Goal: Task Accomplishment & Management: Complete application form

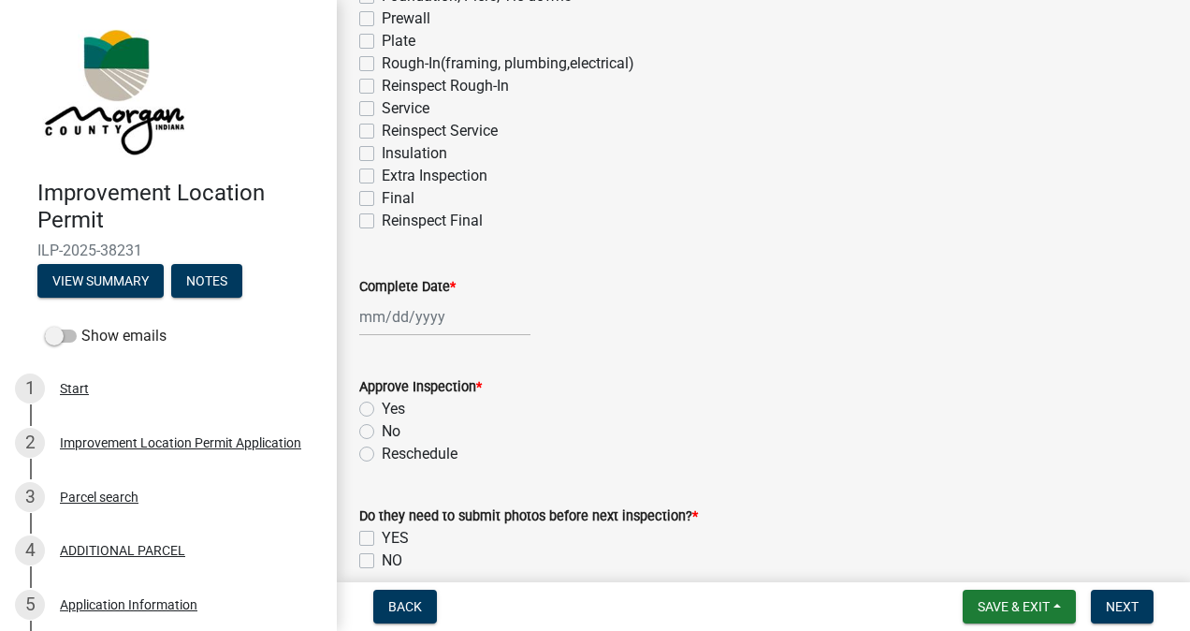
scroll to position [339, 0]
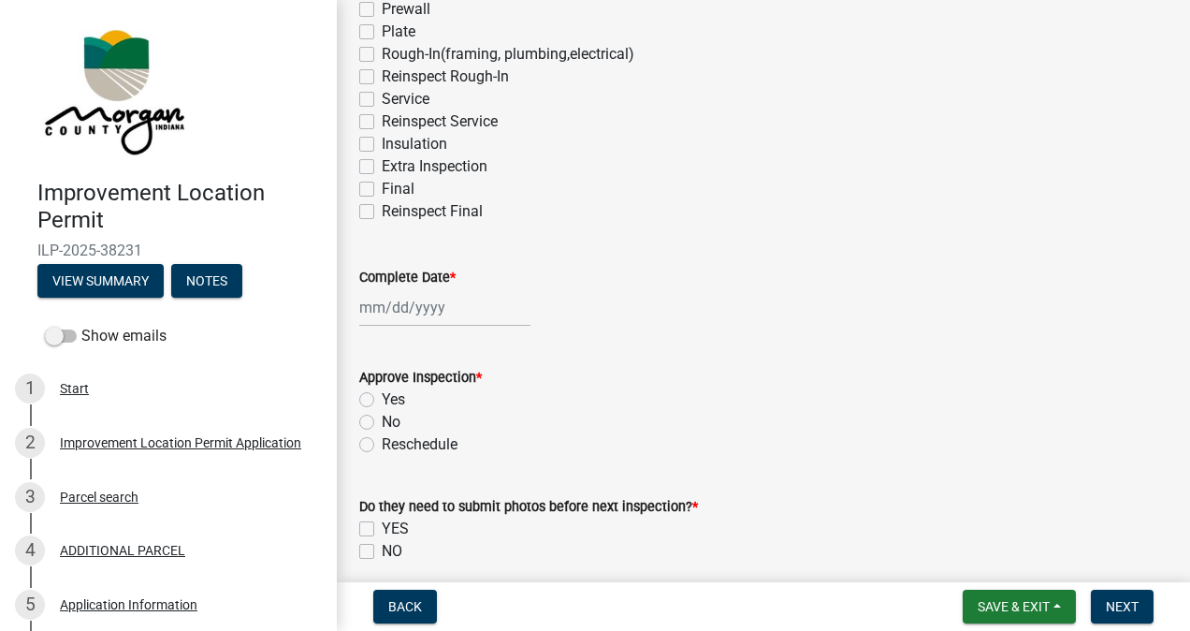
click at [382, 188] on label "Final" at bounding box center [398, 189] width 33 height 22
click at [382, 188] on input "Final" at bounding box center [388, 184] width 12 height 12
checkbox input "true"
checkbox input "false"
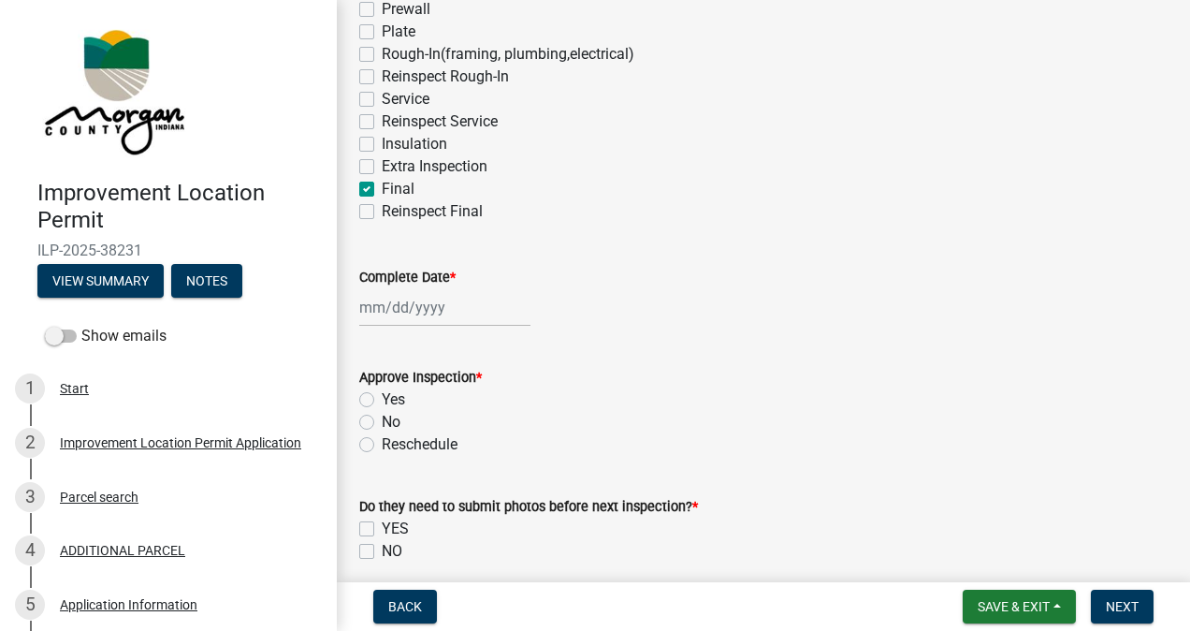
checkbox input "false"
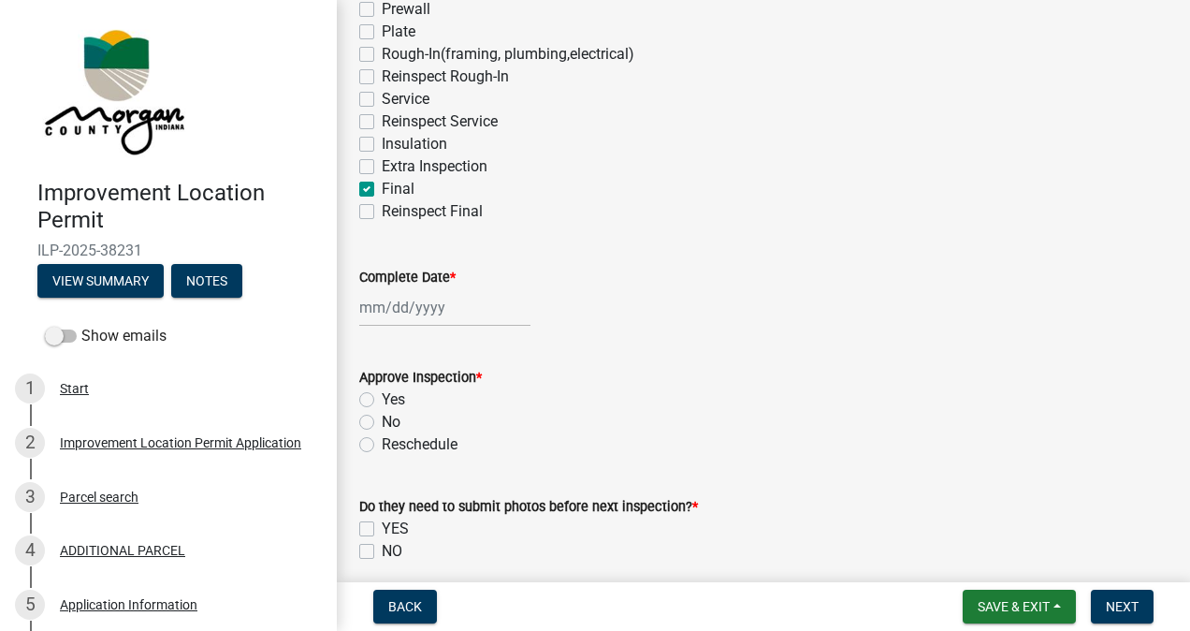
checkbox input "false"
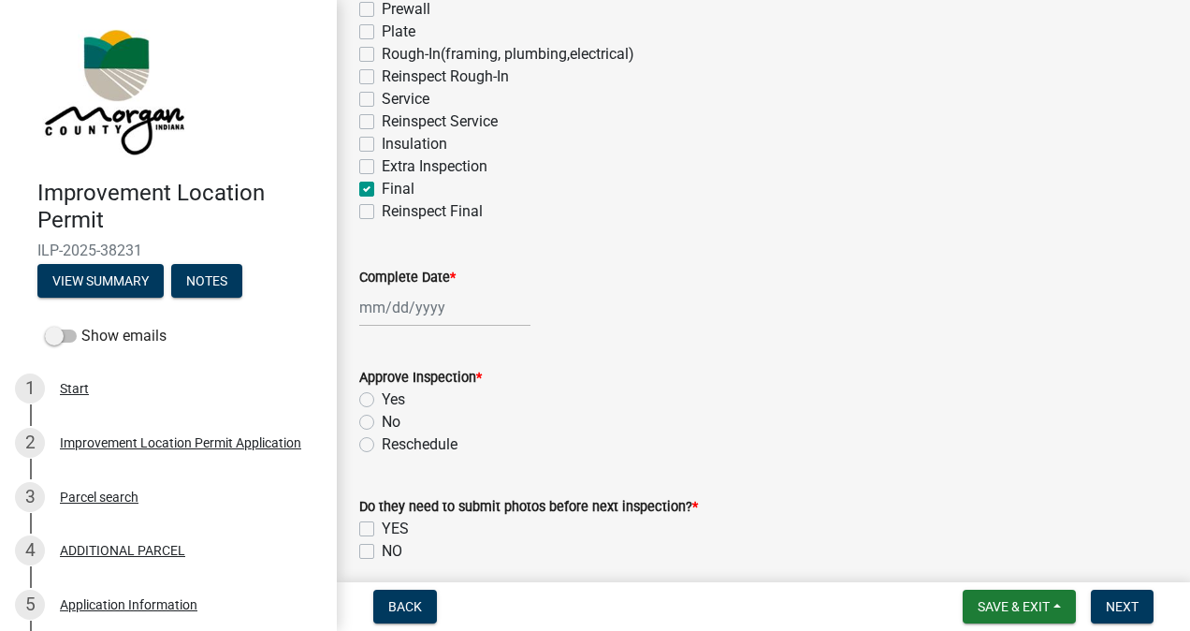
checkbox input "false"
checkbox input "true"
checkbox input "false"
click at [407, 300] on div at bounding box center [444, 307] width 171 height 38
select select "8"
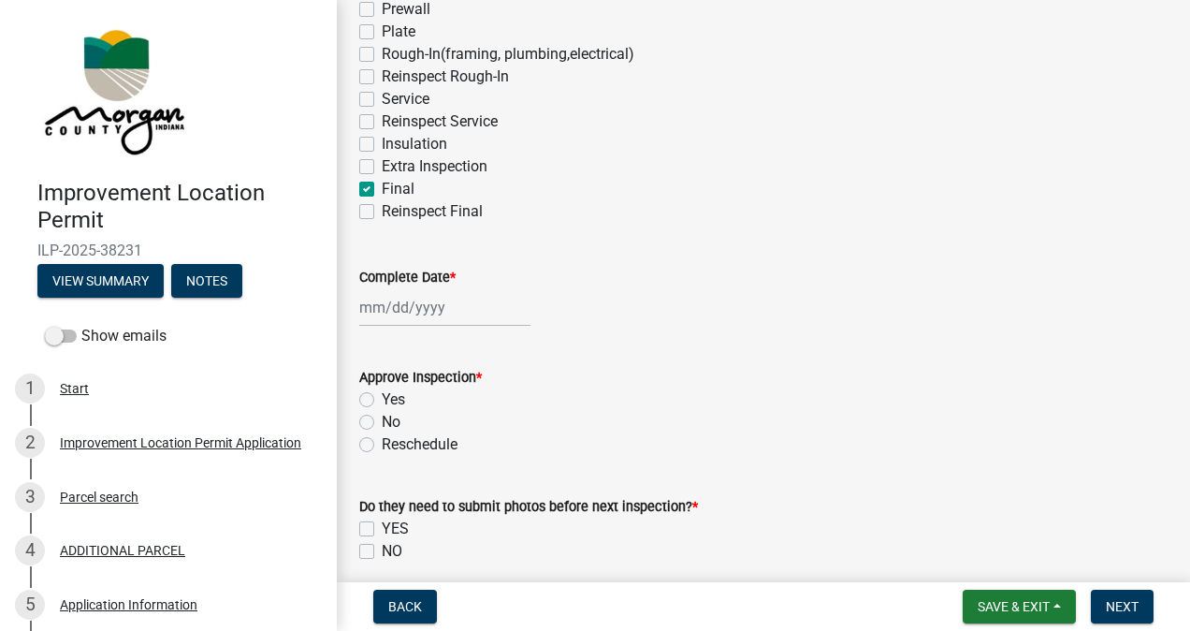
select select "2025"
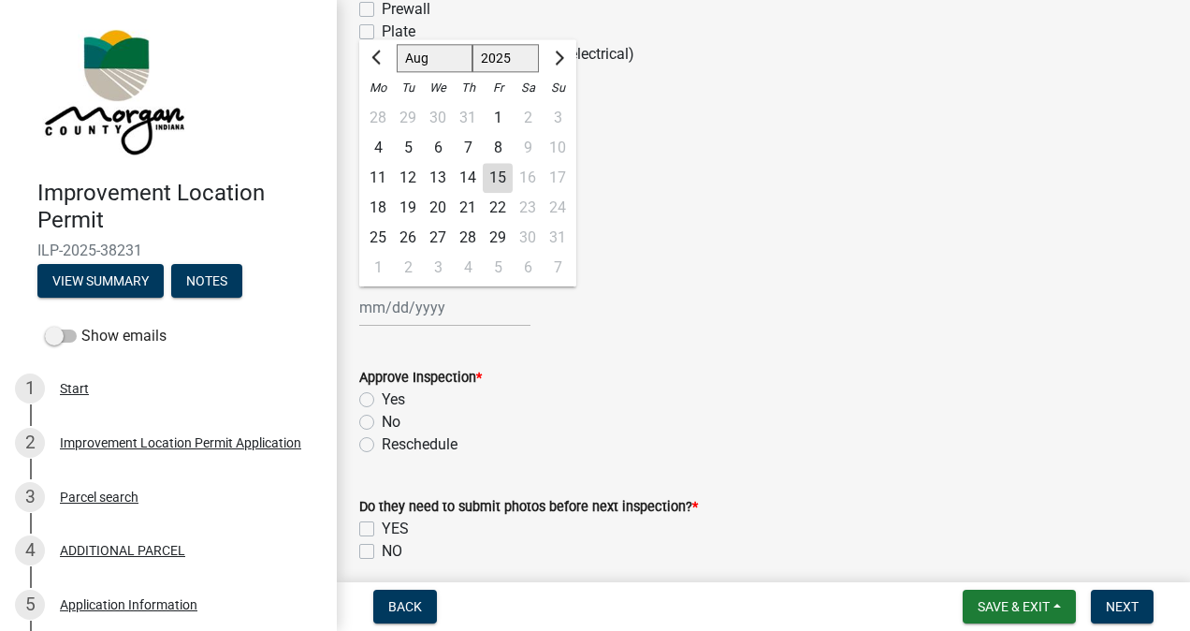
click at [500, 185] on div "15" at bounding box center [498, 178] width 30 height 30
type input "[DATE]"
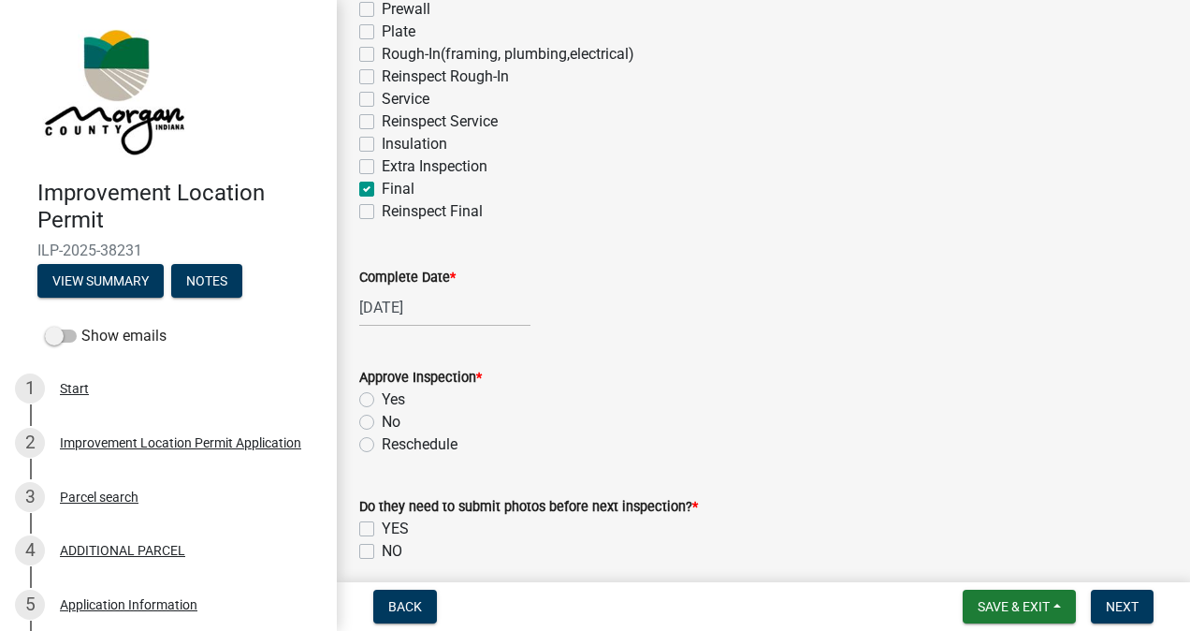
click at [382, 399] on label "Yes" at bounding box center [393, 399] width 23 height 22
click at [382, 399] on input "Yes" at bounding box center [388, 394] width 12 height 12
radio input "true"
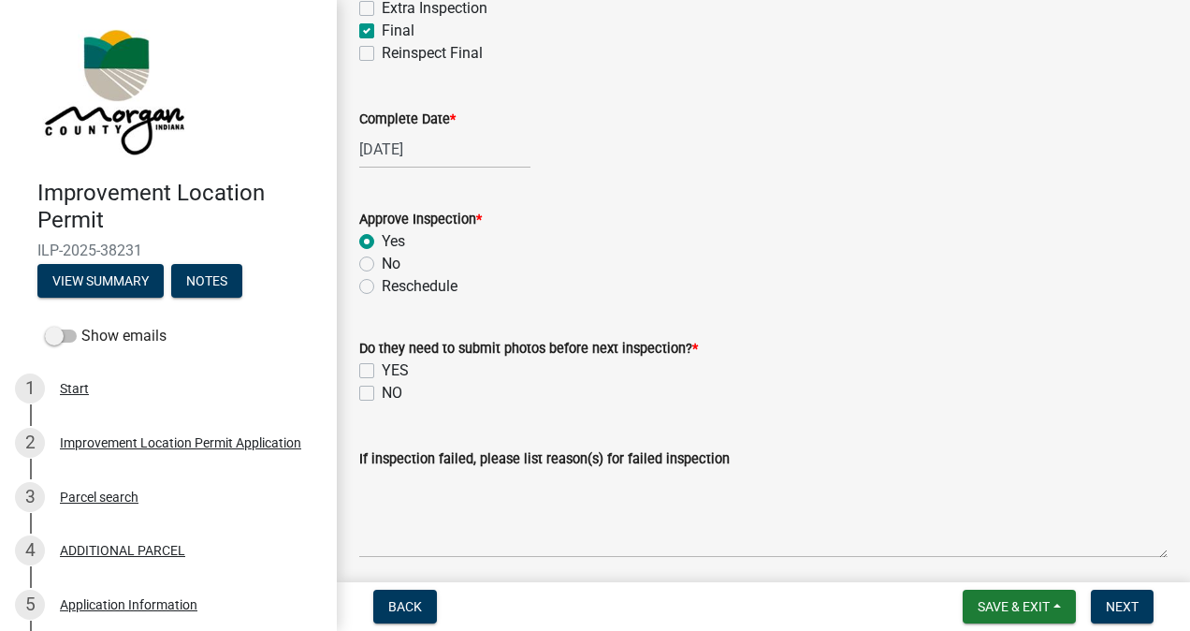
scroll to position [716, 0]
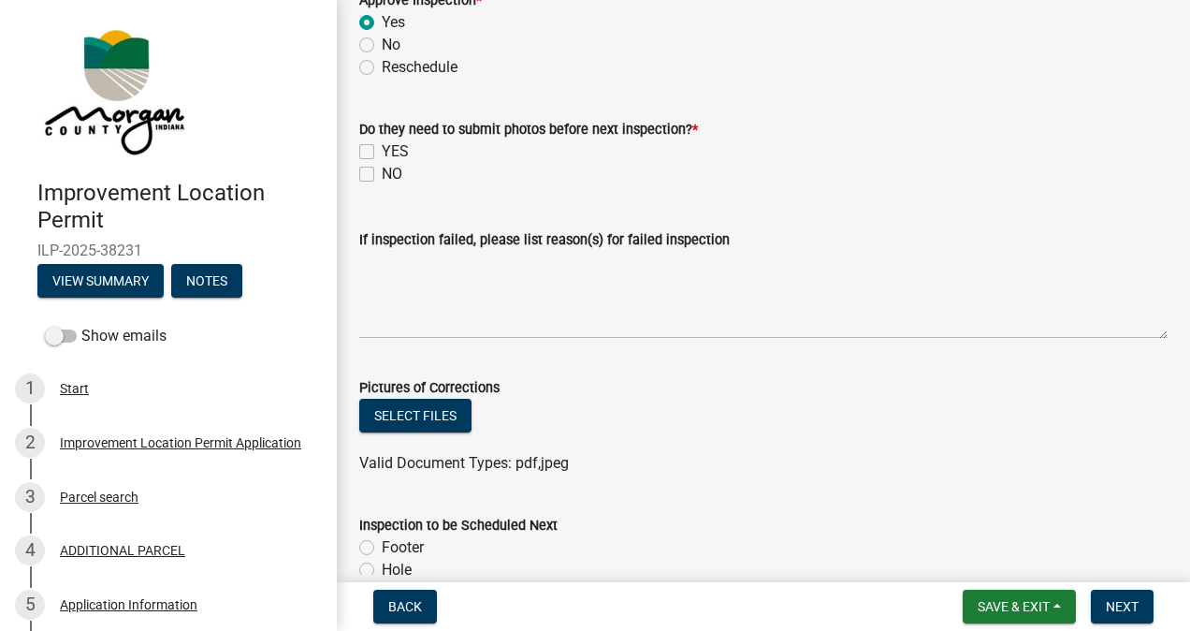
click at [382, 173] on label "NO" at bounding box center [392, 174] width 21 height 22
click at [382, 173] on input "NO" at bounding box center [388, 169] width 12 height 12
checkbox input "true"
checkbox input "false"
checkbox input "true"
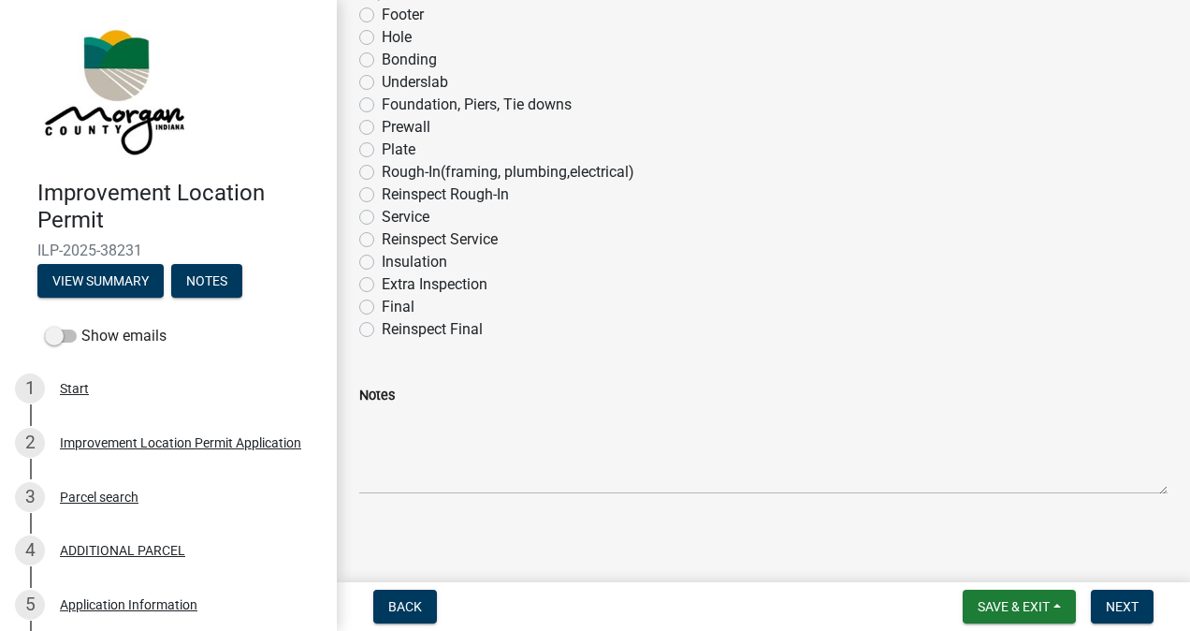
scroll to position [1254, 0]
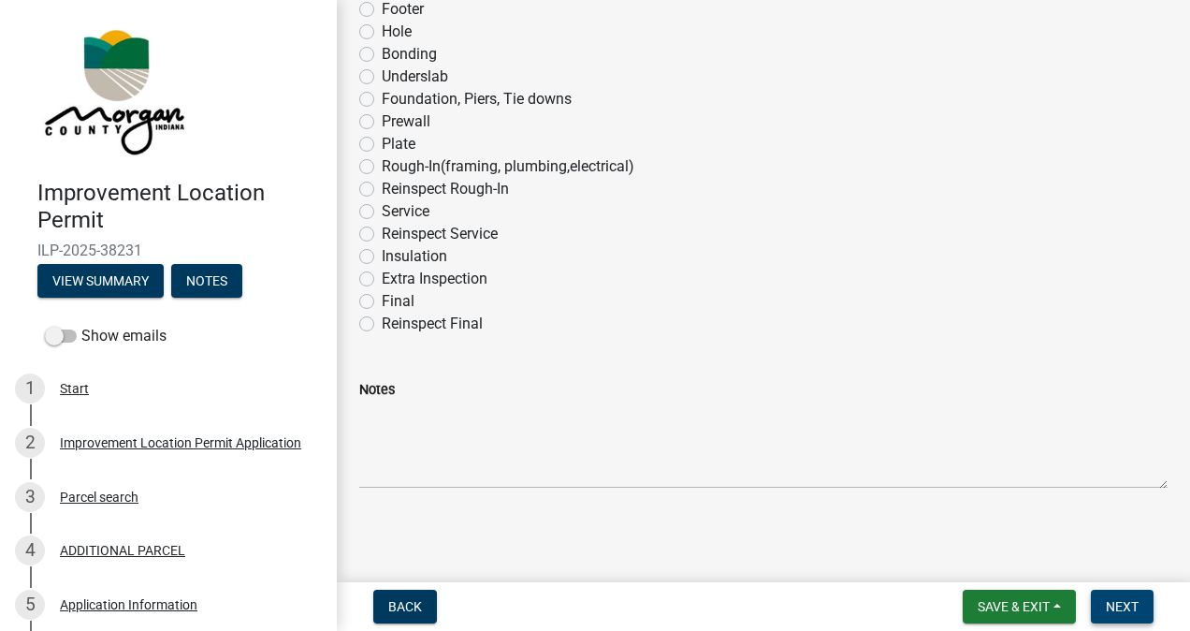
click at [1113, 607] on span "Next" at bounding box center [1122, 606] width 33 height 15
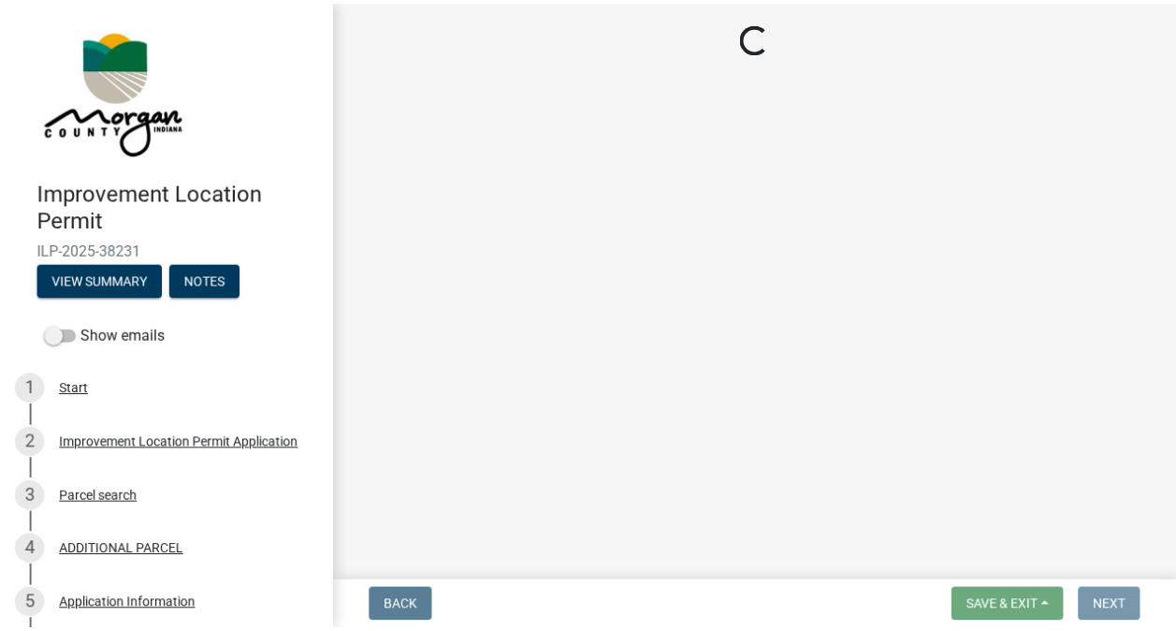
scroll to position [0, 0]
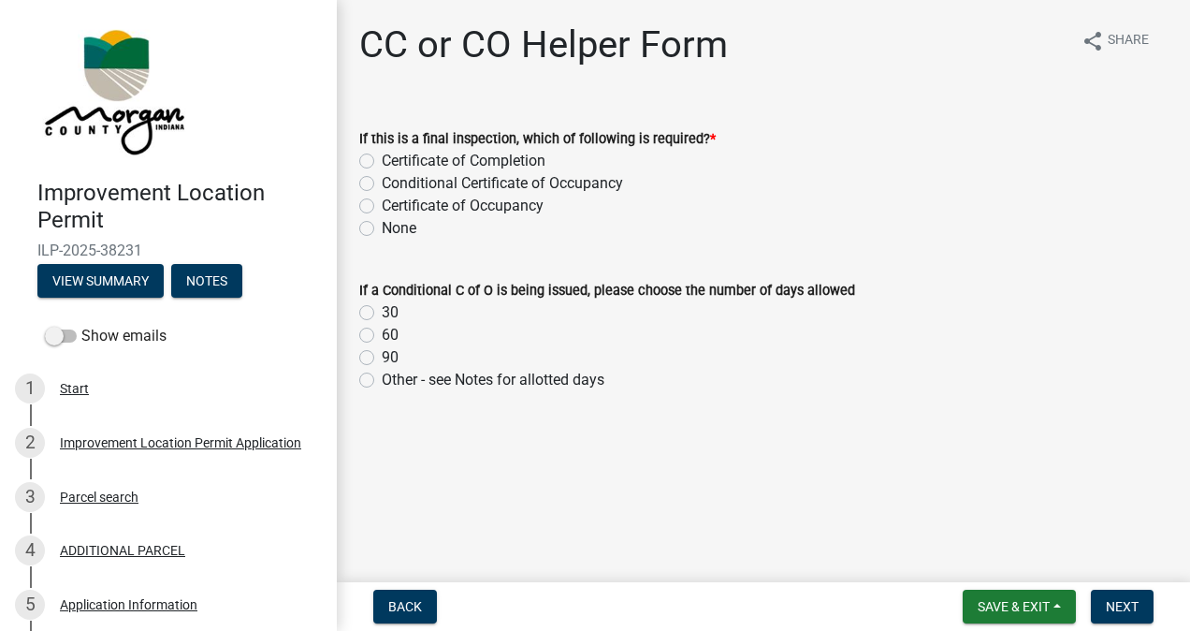
click at [382, 209] on label "Certificate of Occupancy" at bounding box center [463, 206] width 162 height 22
click at [382, 207] on input "Certificate of Occupancy" at bounding box center [388, 201] width 12 height 12
radio input "true"
click at [1124, 602] on span "Next" at bounding box center [1122, 606] width 33 height 15
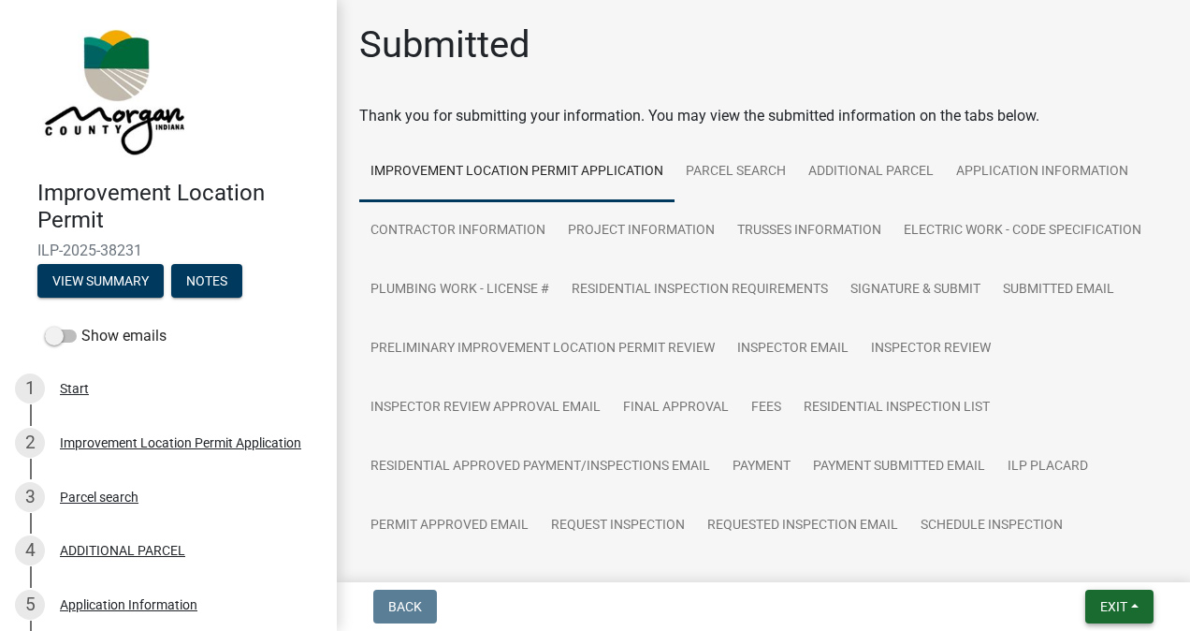
click at [1108, 615] on button "Exit" at bounding box center [1120, 607] width 68 height 34
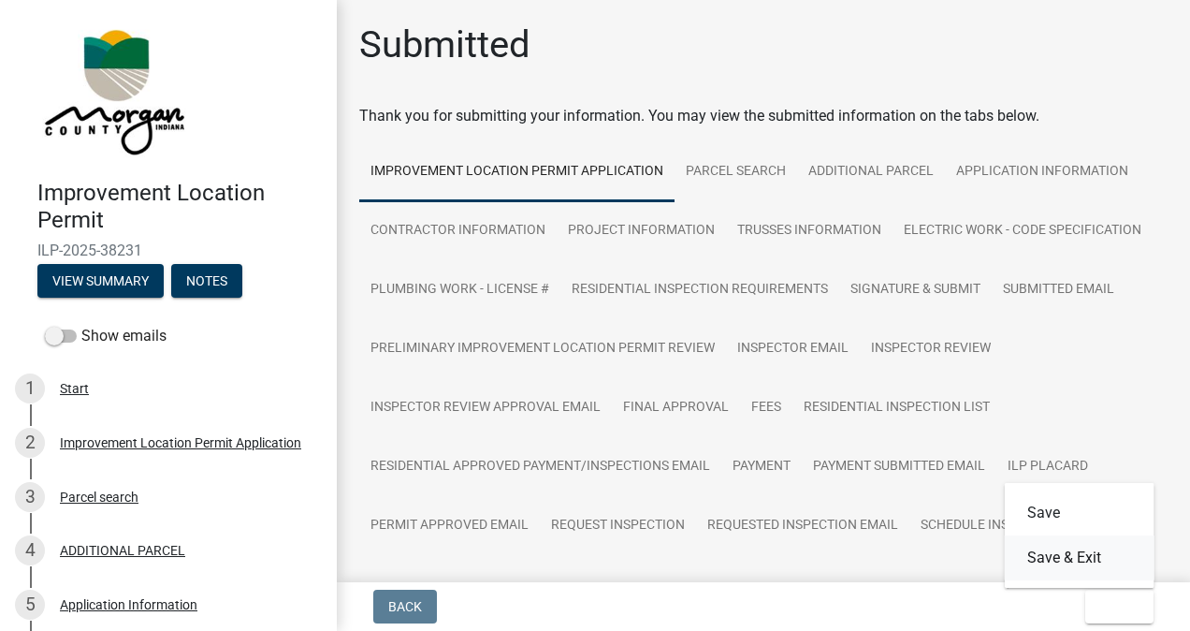
click at [1086, 553] on button "Save & Exit" at bounding box center [1080, 557] width 150 height 45
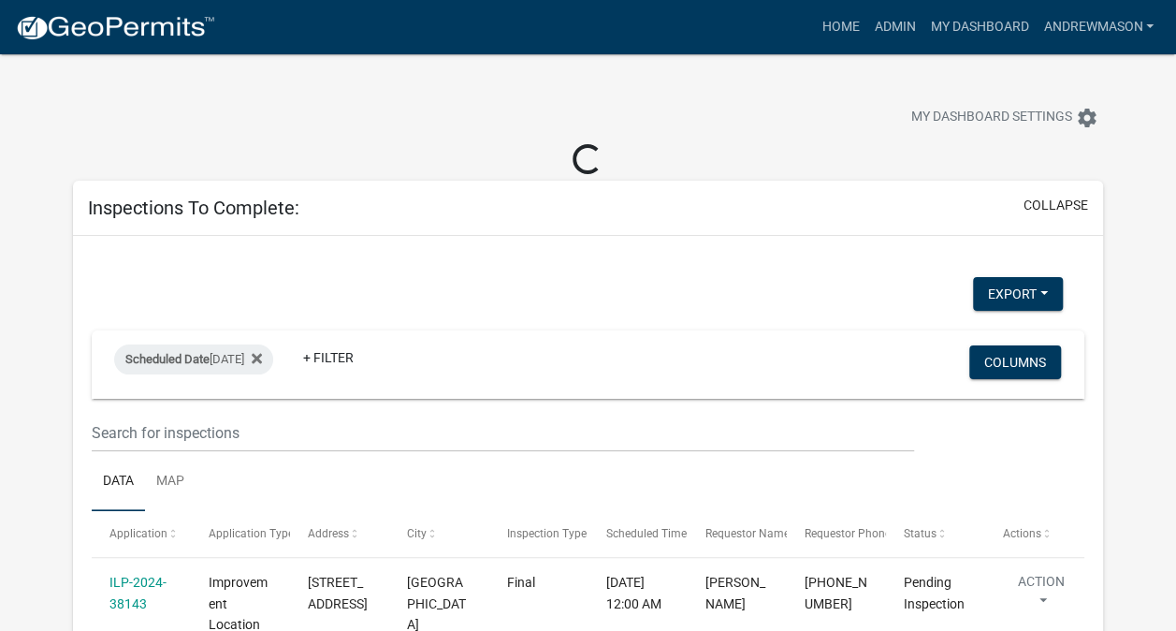
select select "3: 100"
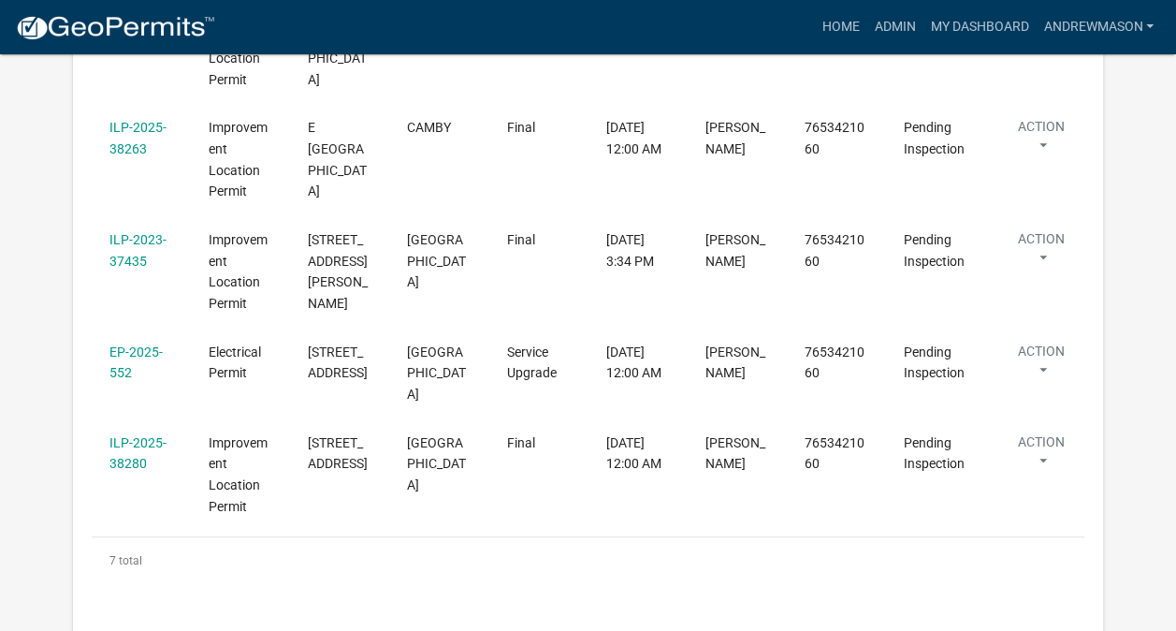
scroll to position [760, 0]
click at [139, 352] on link "EP-2025-552" at bounding box center [135, 361] width 53 height 36
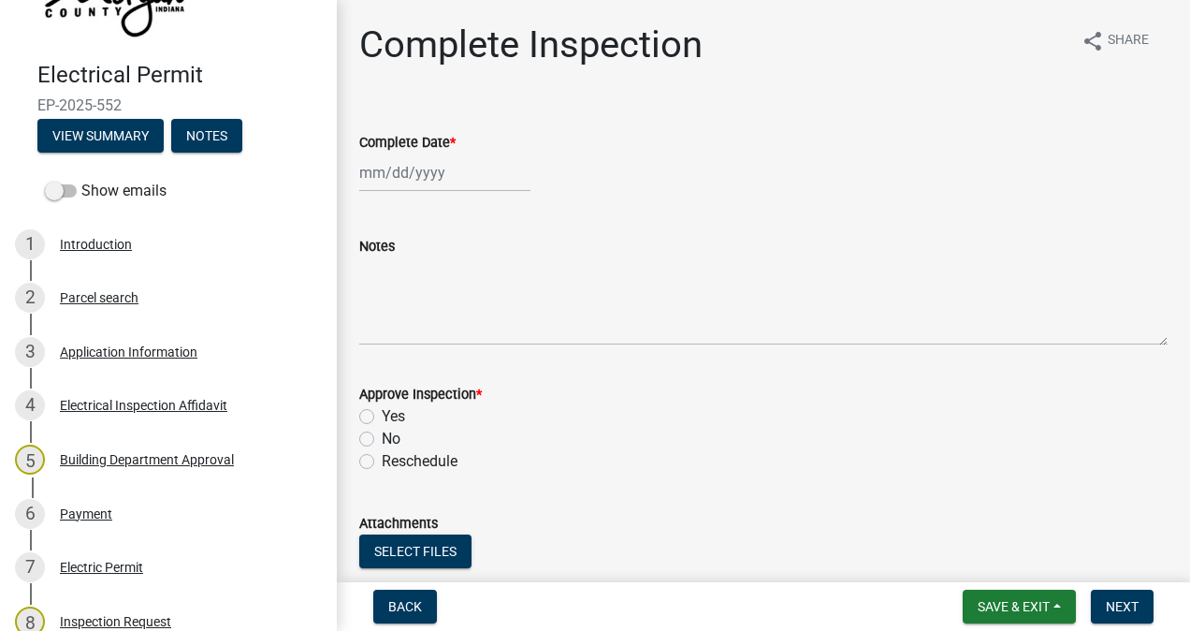
scroll to position [120, 0]
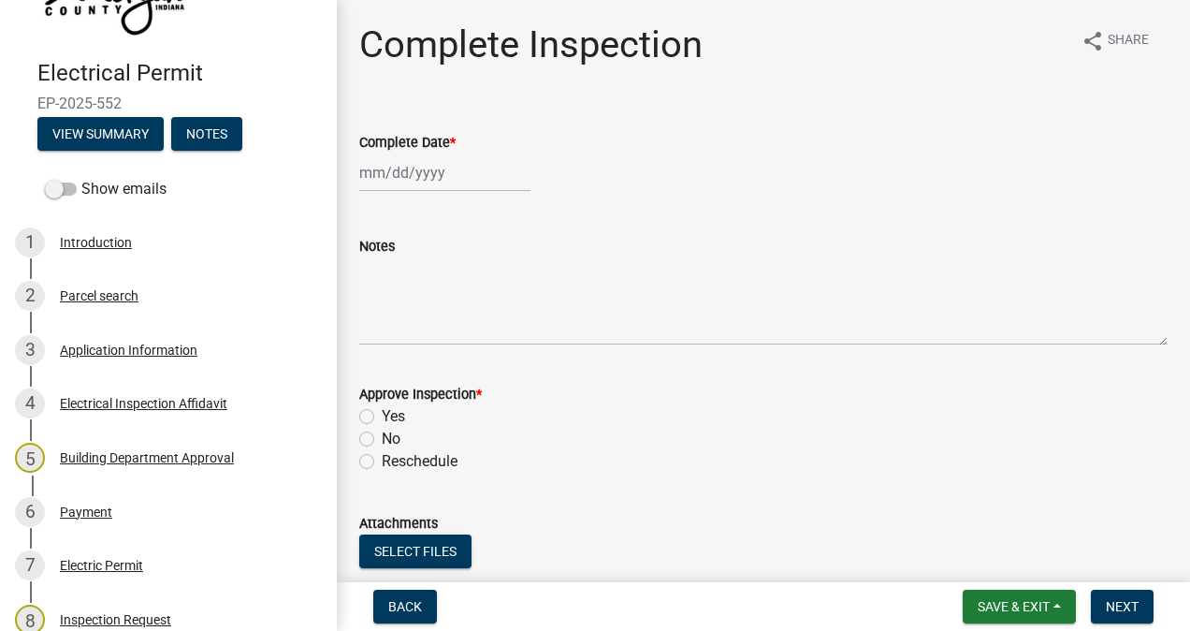
click at [170, 356] on div "Application Information" at bounding box center [129, 349] width 138 height 13
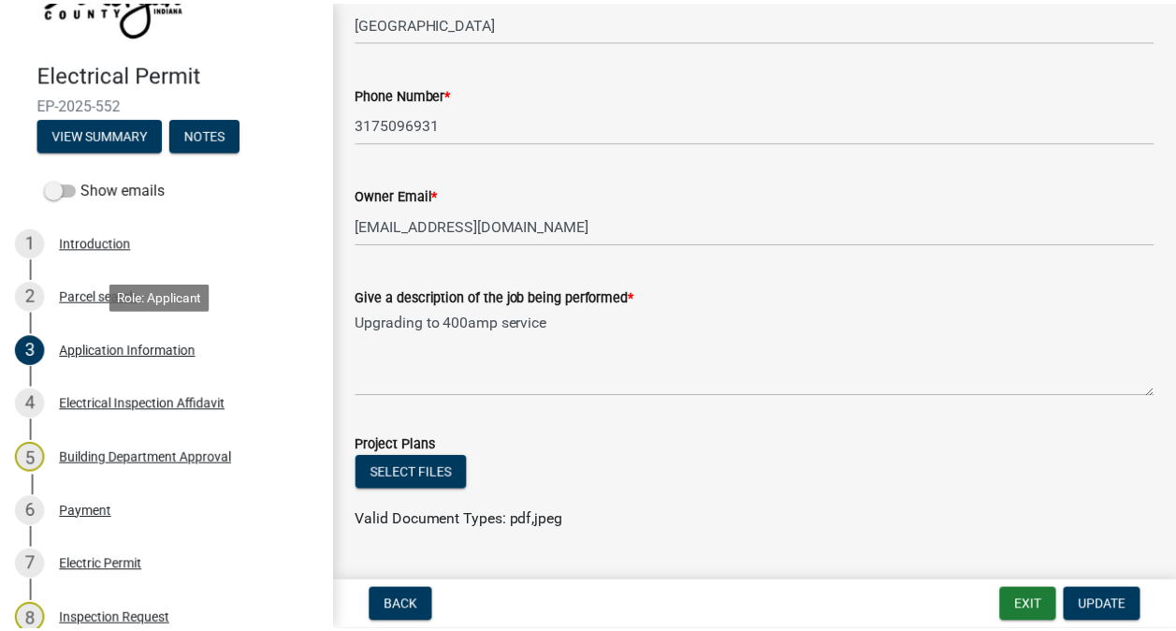
scroll to position [506, 0]
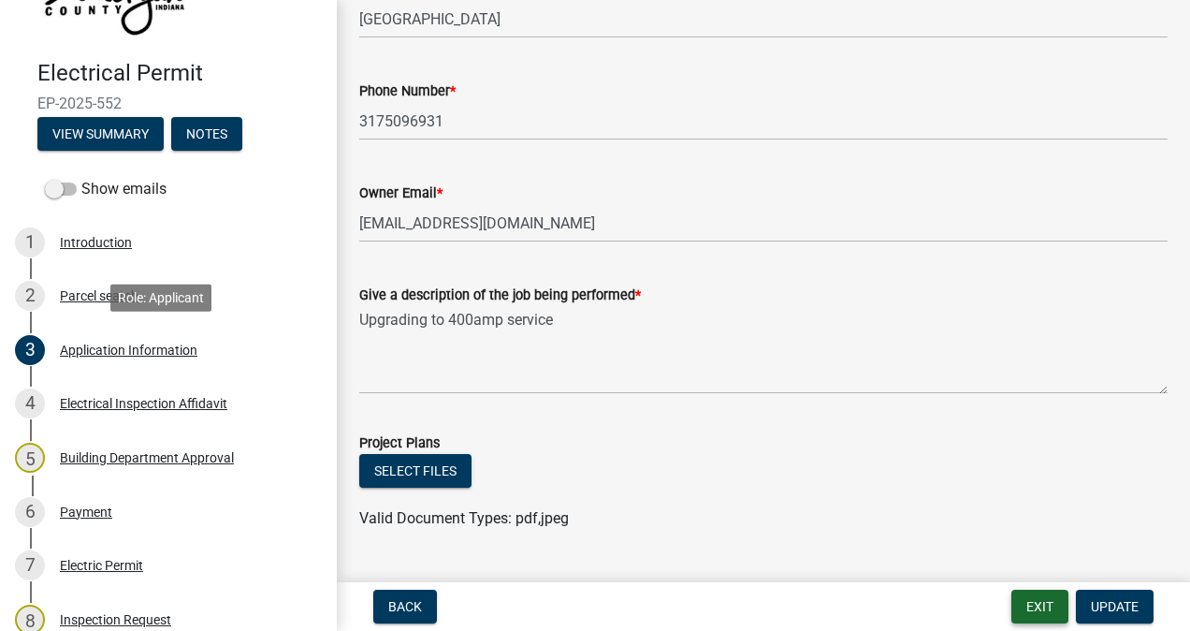
click at [1029, 605] on button "Exit" at bounding box center [1040, 607] width 57 height 34
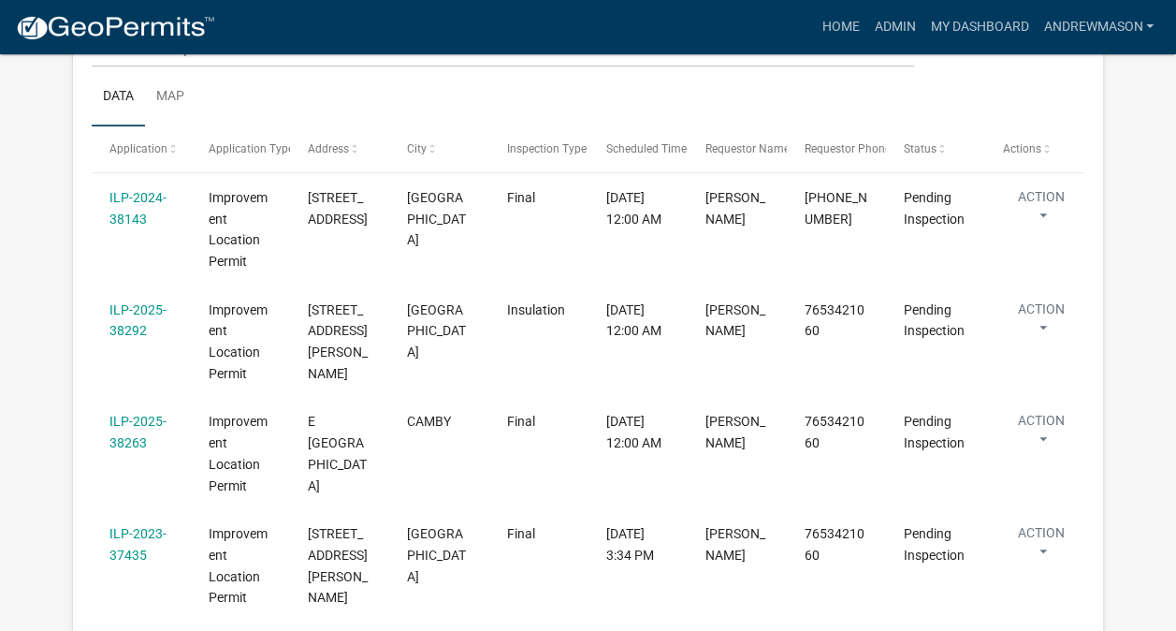
scroll to position [392, 0]
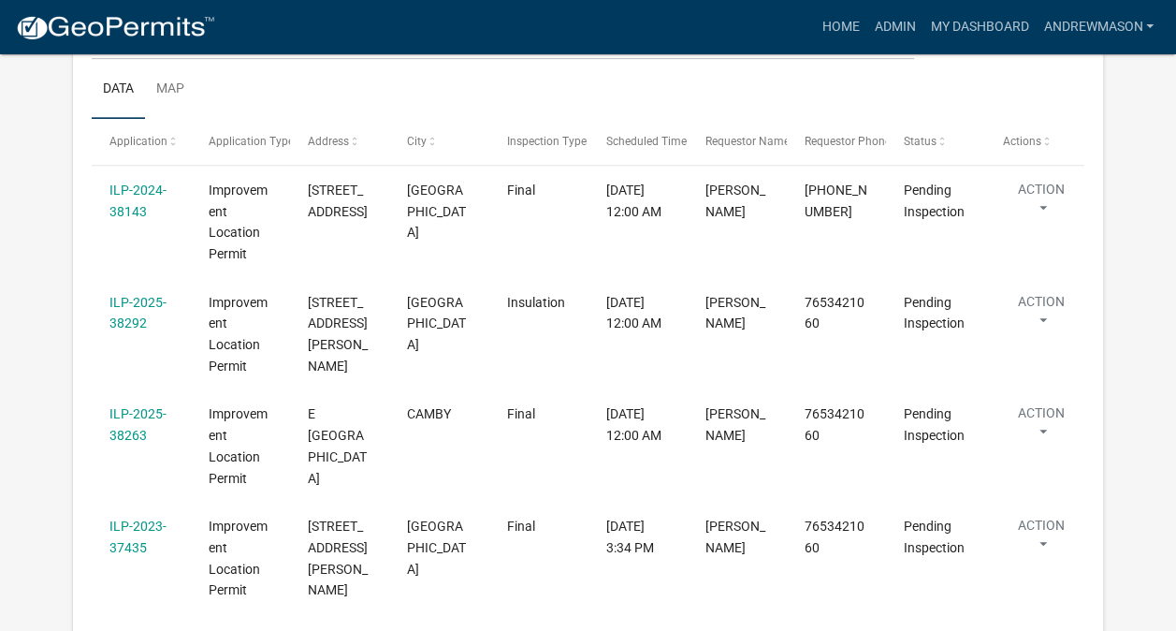
select select "3: 100"
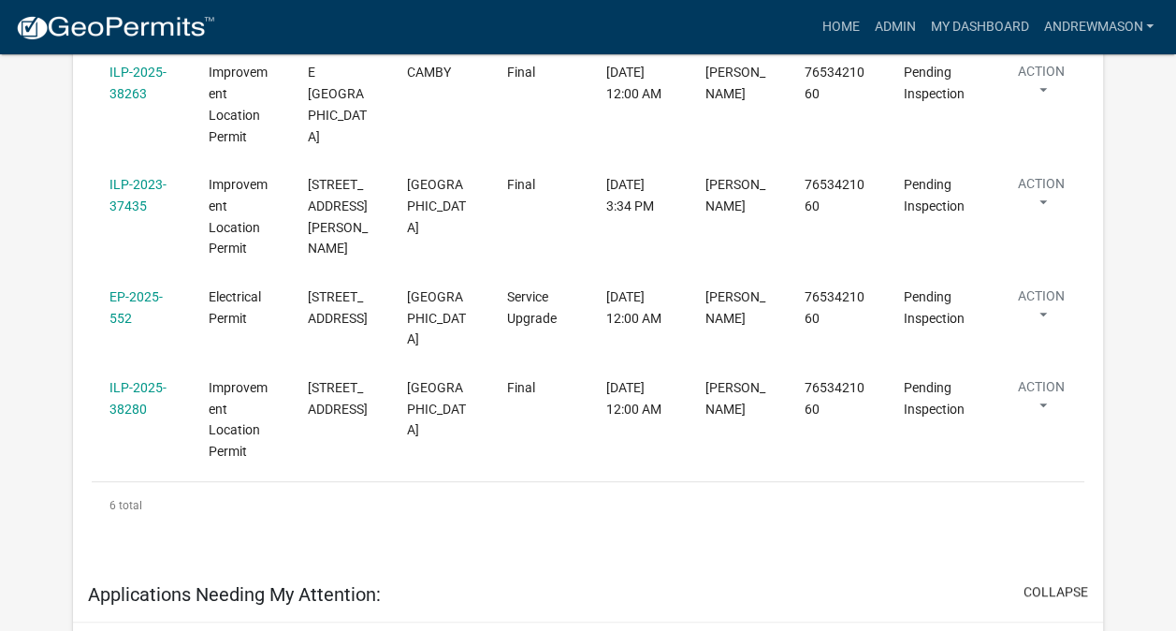
scroll to position [707, 0]
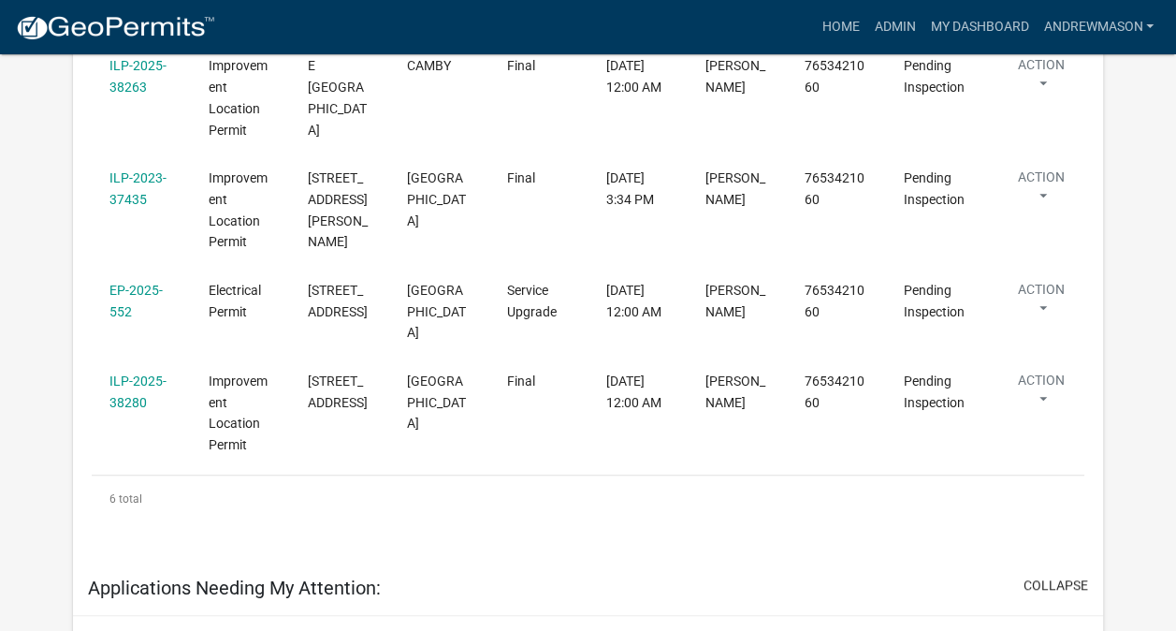
click at [133, 394] on link "ILP-2025-38280" at bounding box center [137, 391] width 57 height 36
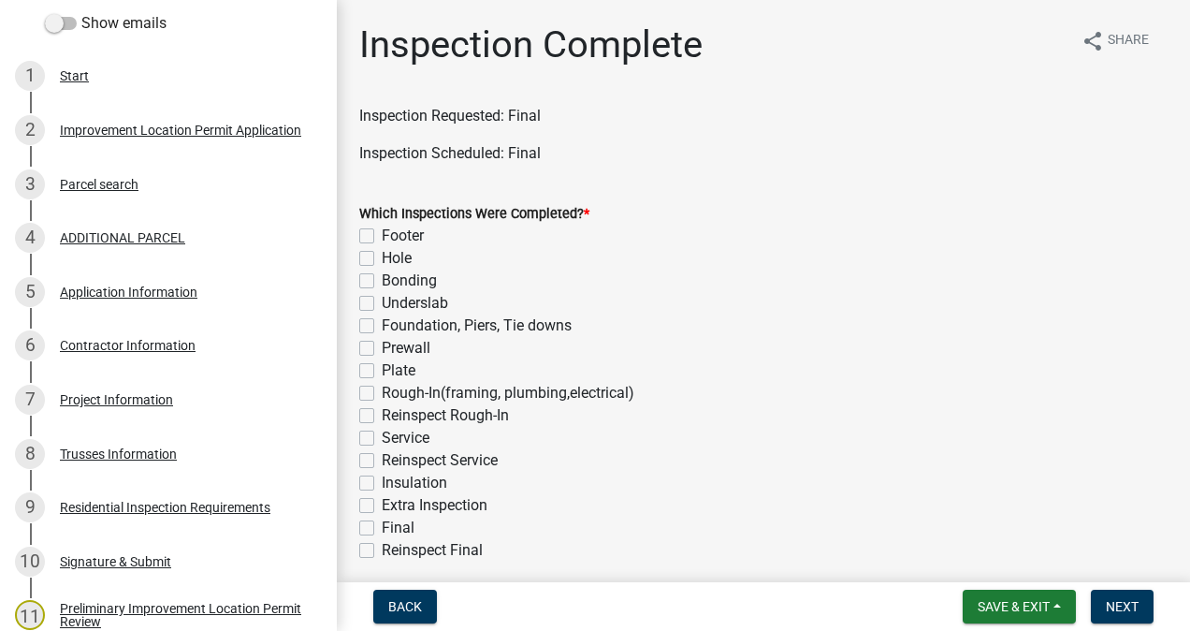
scroll to position [328, 0]
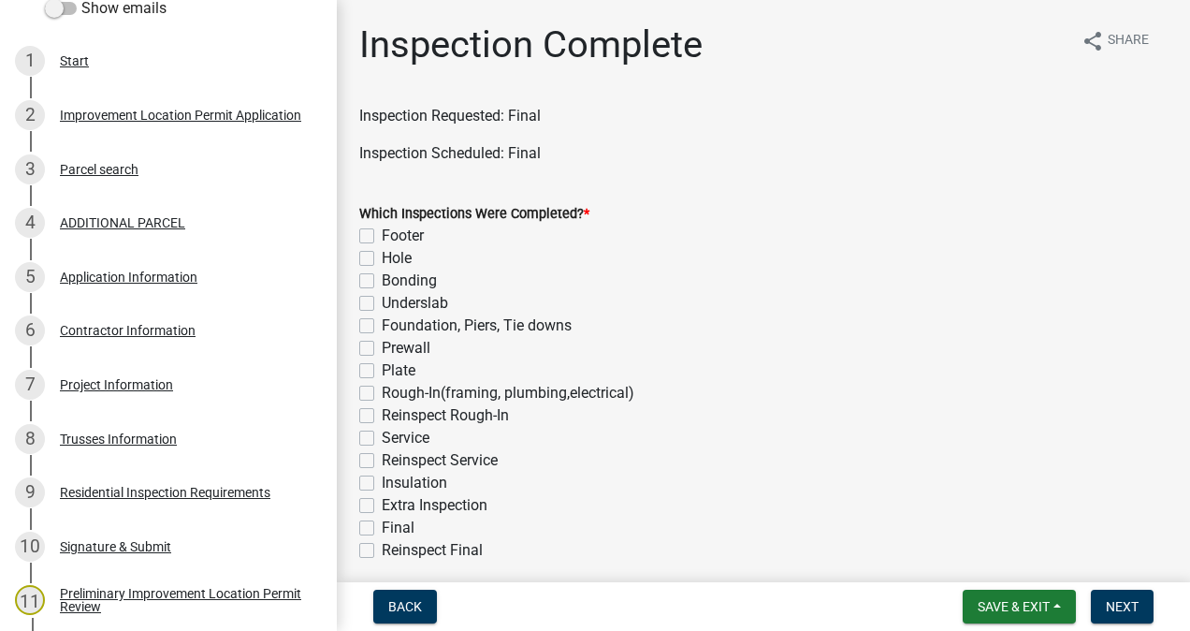
click at [124, 382] on div "Project Information" at bounding box center [116, 384] width 113 height 13
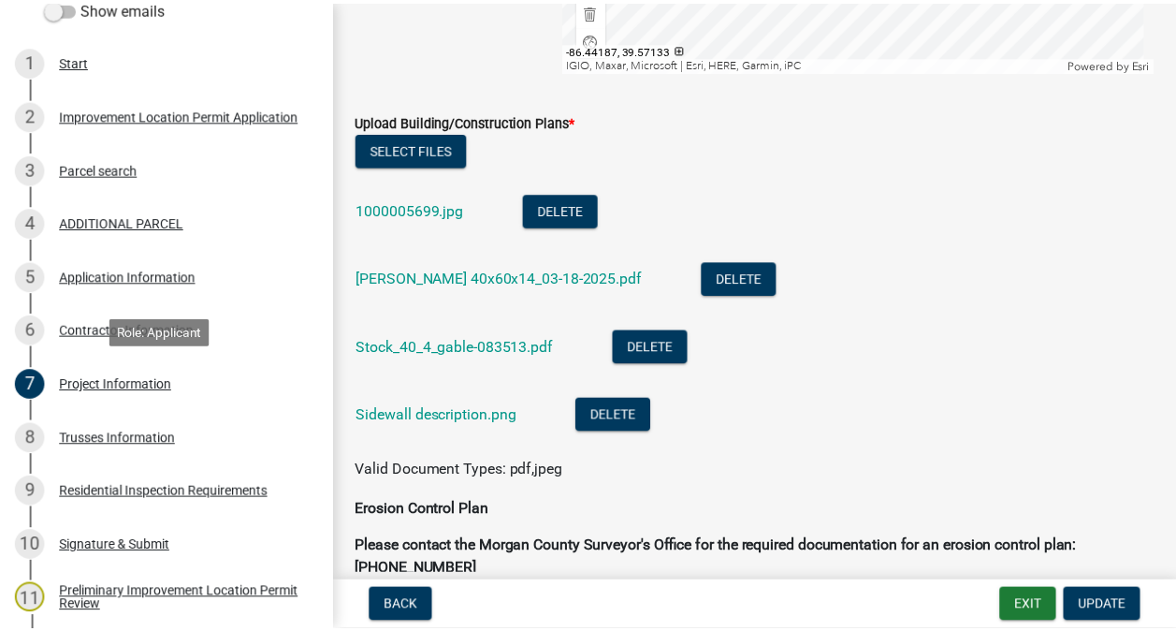
scroll to position [3759, 0]
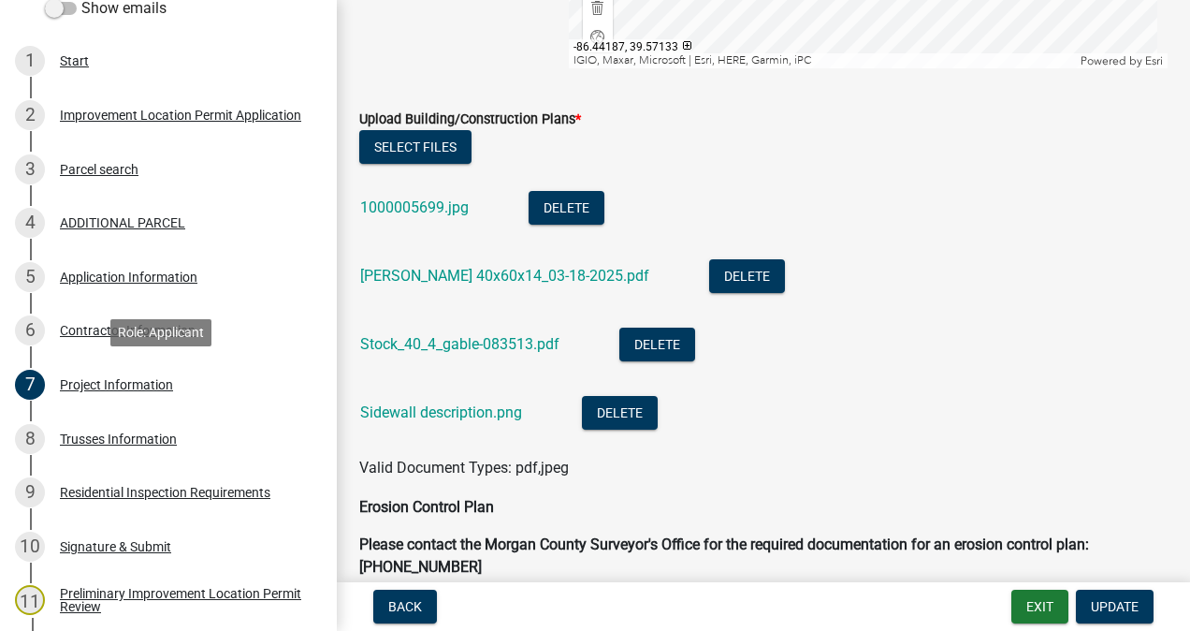
click at [446, 204] on link "1000005699.jpg" at bounding box center [414, 207] width 109 height 18
click at [1020, 601] on button "Exit" at bounding box center [1040, 607] width 57 height 34
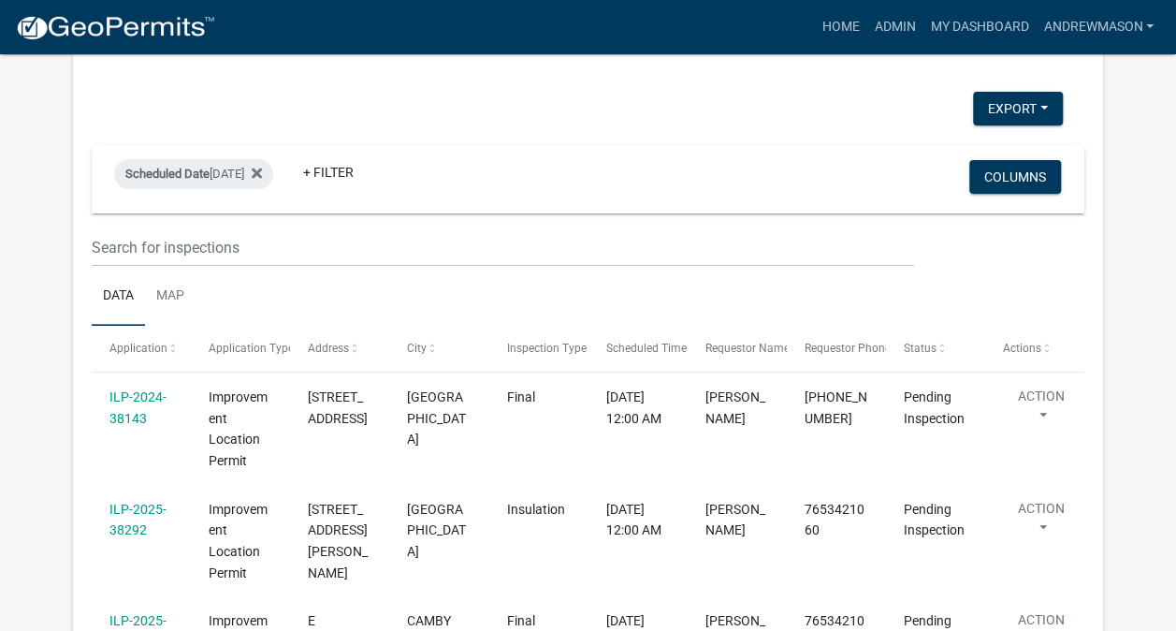
scroll to position [185, 0]
select select "3: 100"
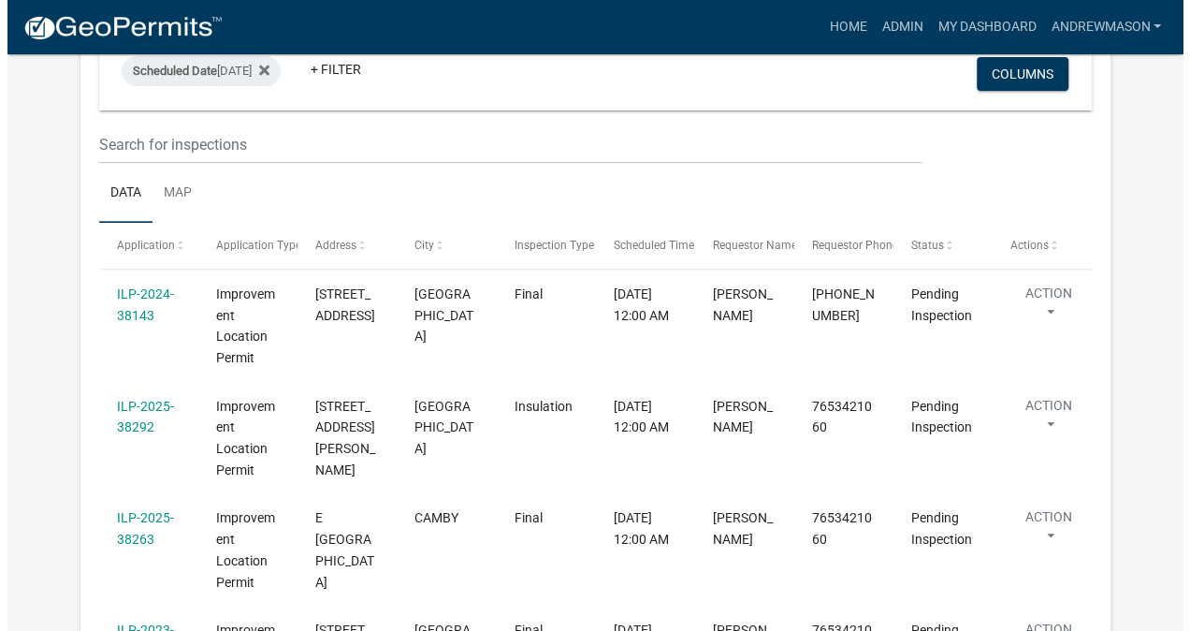
scroll to position [0, 0]
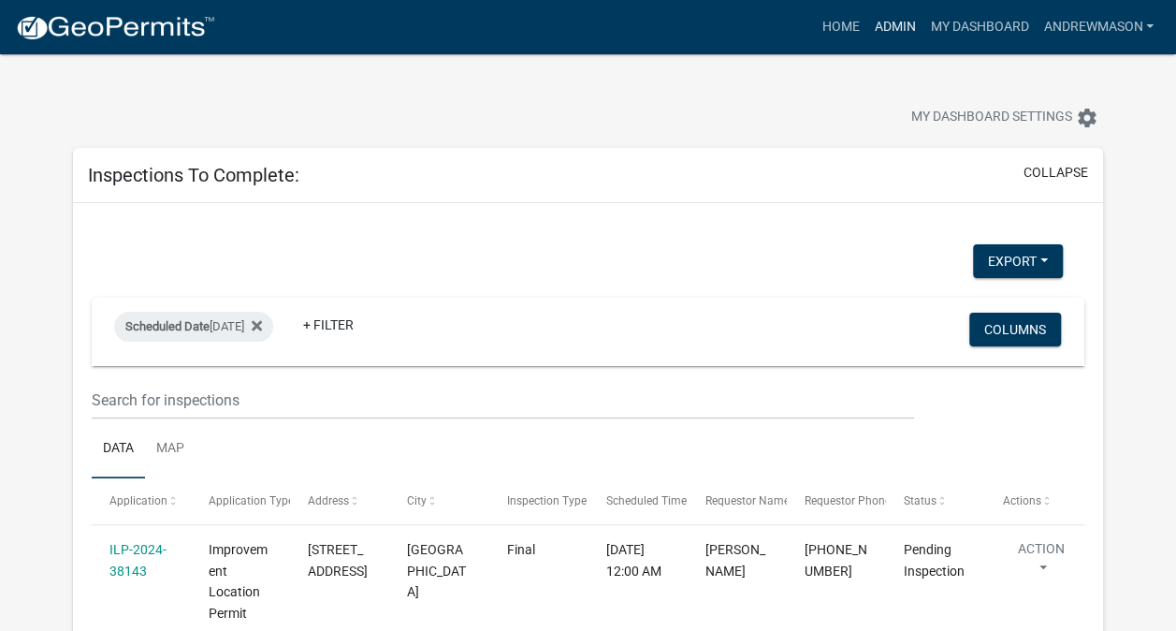
click at [880, 32] on link "Admin" at bounding box center [895, 27] width 56 height 36
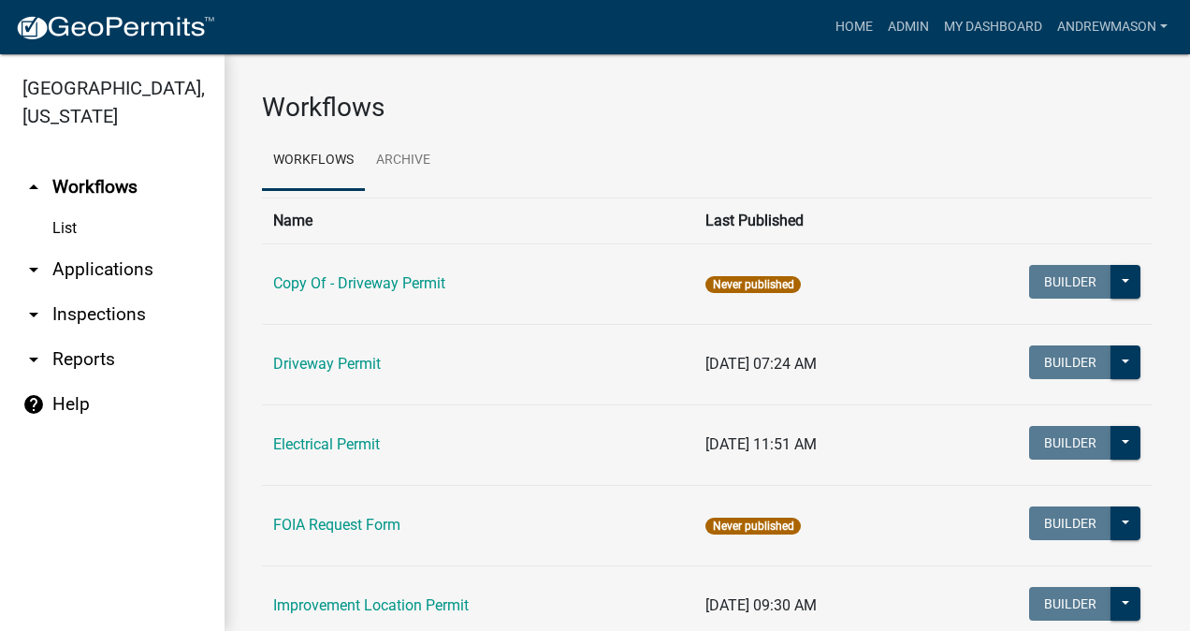
click at [118, 272] on link "arrow_drop_down Applications" at bounding box center [112, 269] width 225 height 45
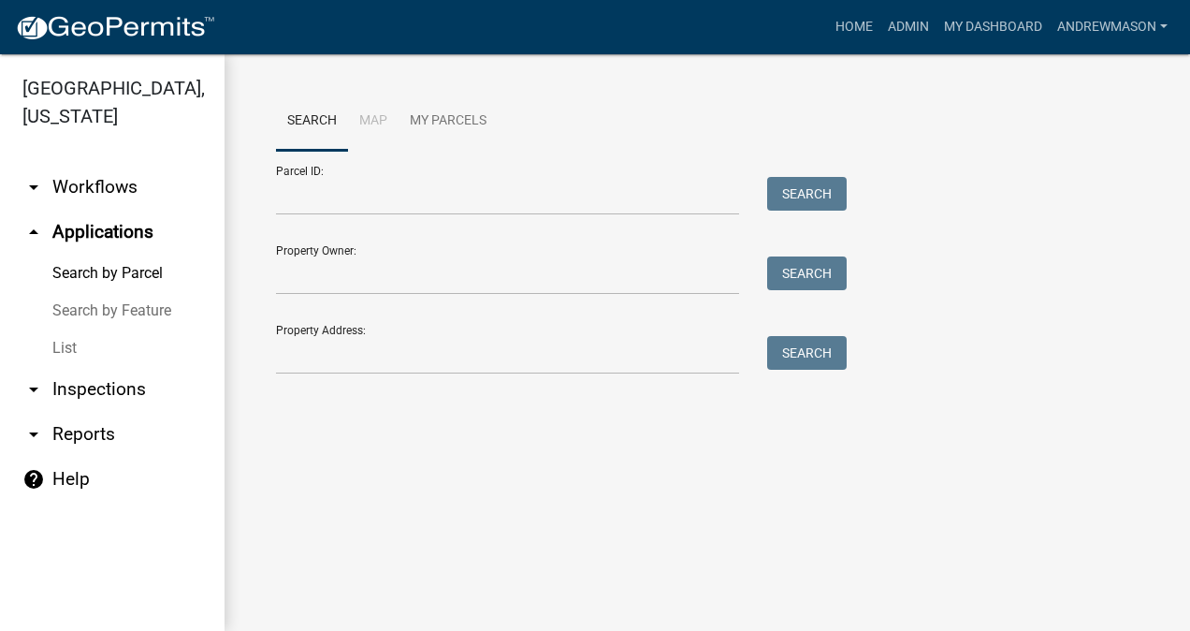
click at [88, 231] on link "arrow_drop_up Applications" at bounding box center [112, 232] width 225 height 45
click at [56, 345] on link "List" at bounding box center [112, 347] width 225 height 37
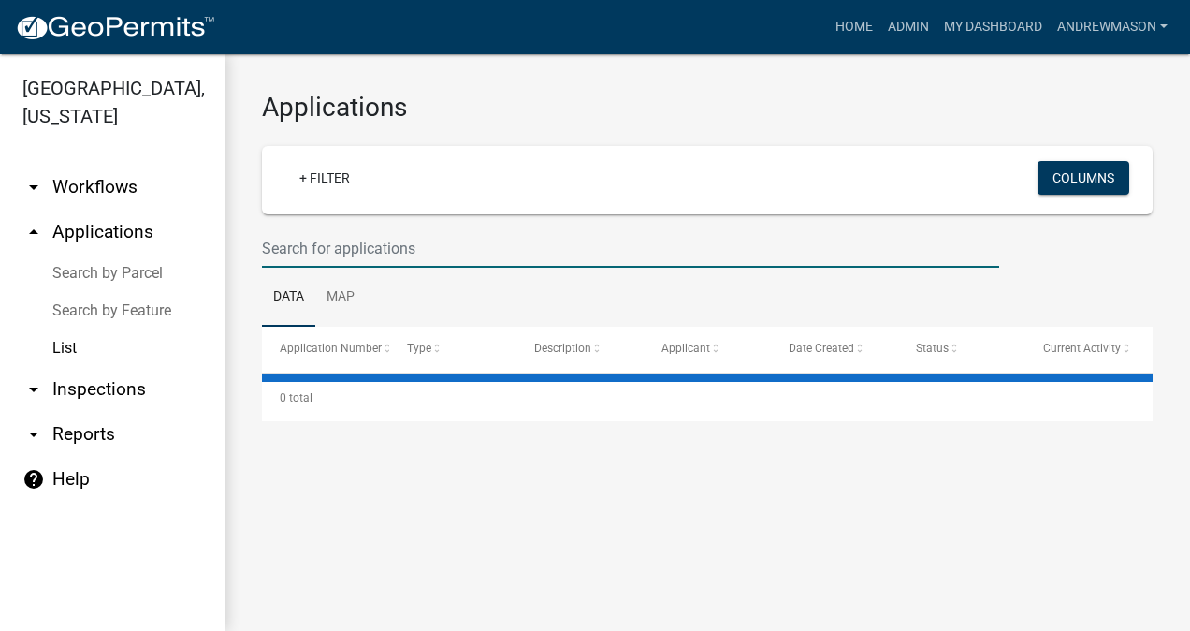
click at [483, 247] on input "text" at bounding box center [630, 248] width 737 height 38
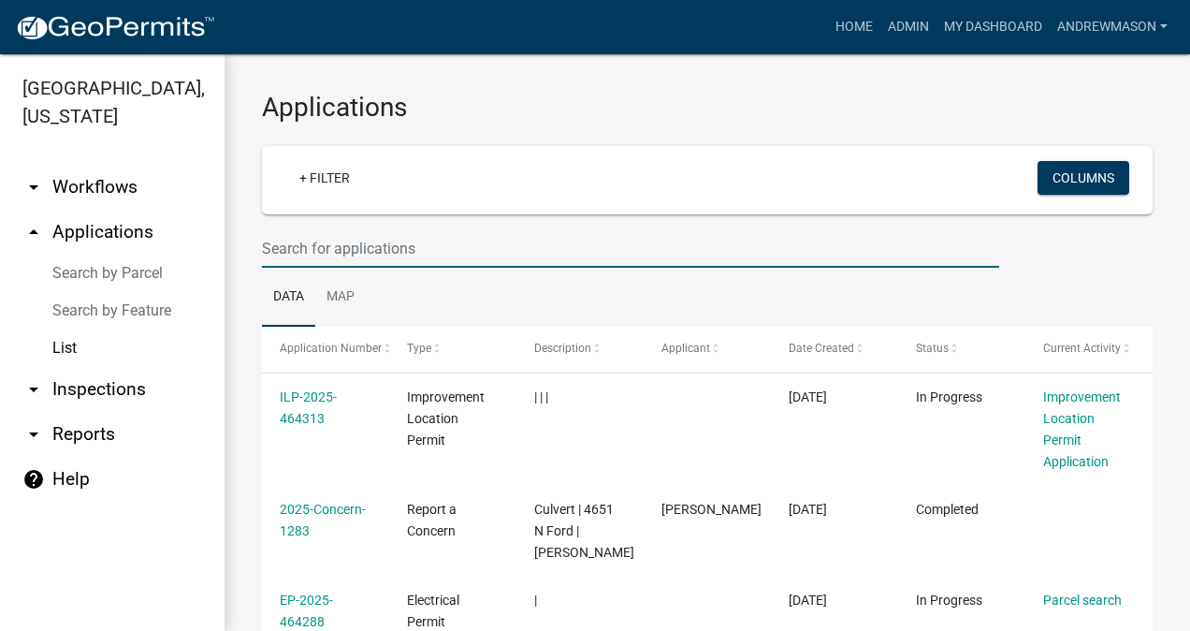
click at [296, 248] on input "text" at bounding box center [630, 248] width 737 height 38
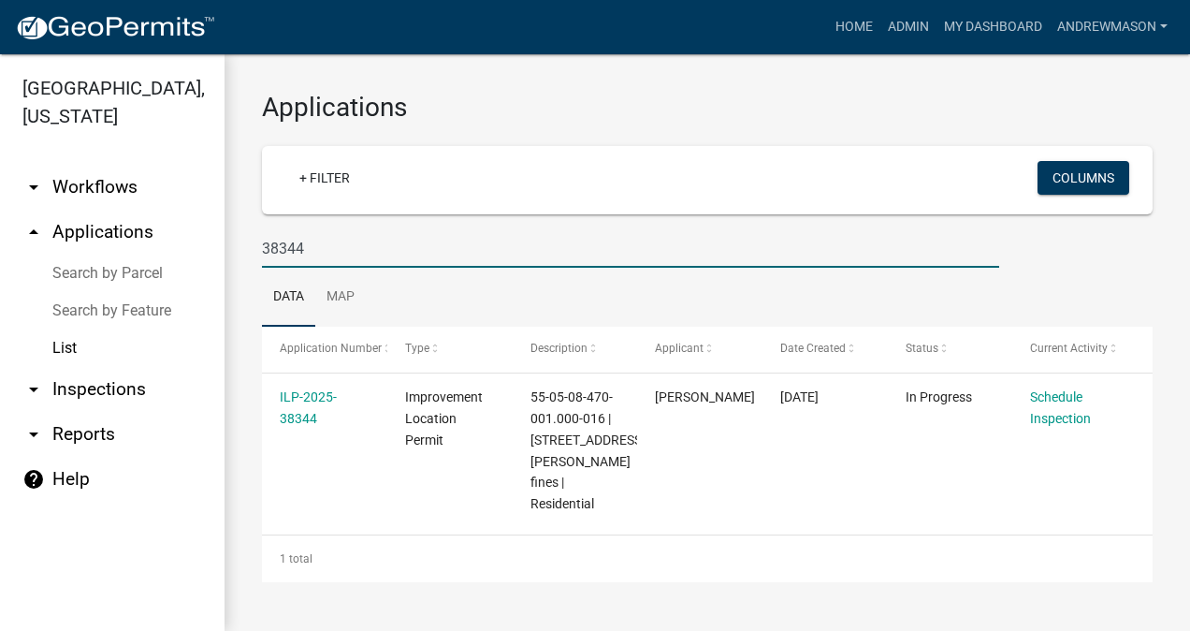
type input "38344"
click at [311, 417] on link "ILP-2025-38344" at bounding box center [308, 407] width 57 height 36
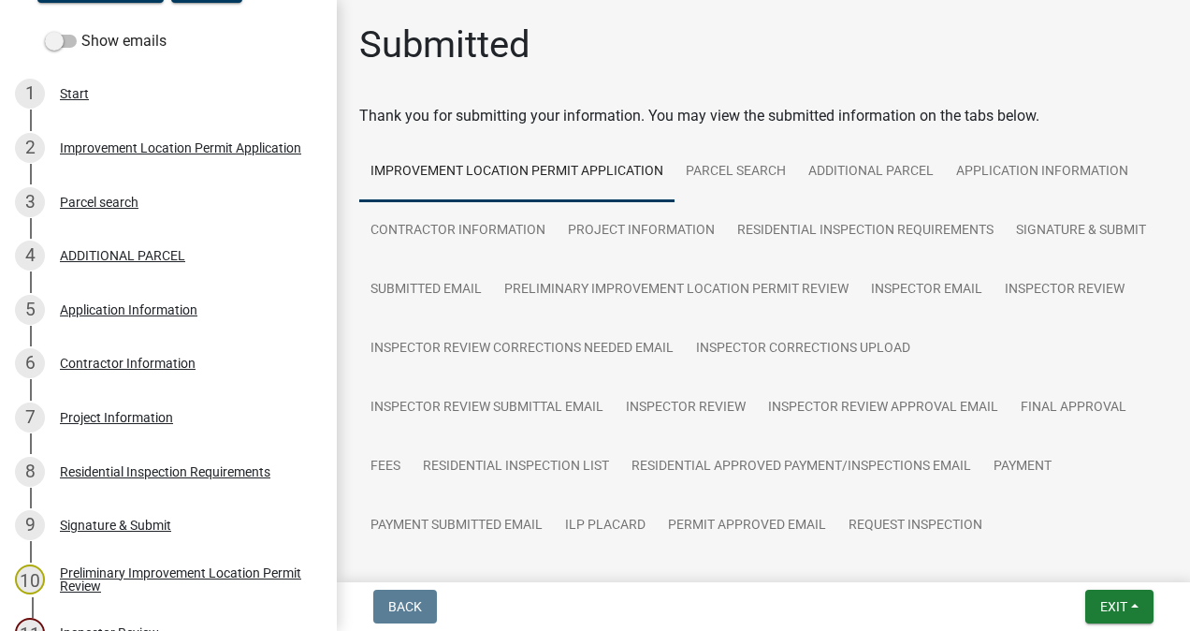
scroll to position [304, 0]
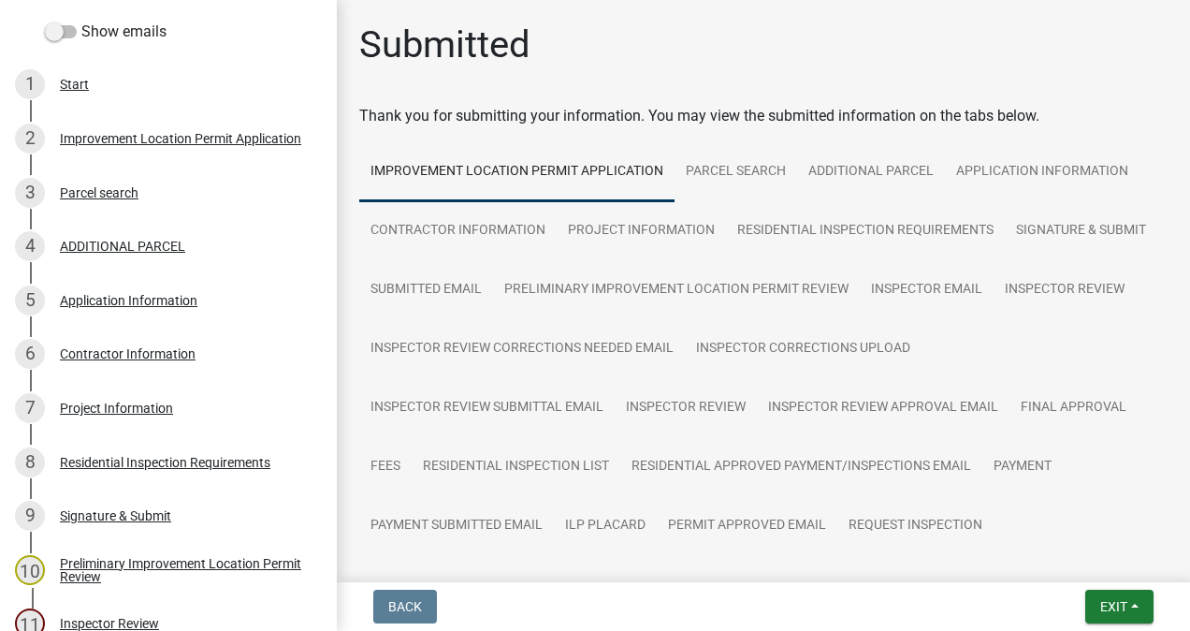
click at [153, 313] on div "5 Application Information" at bounding box center [161, 300] width 292 height 30
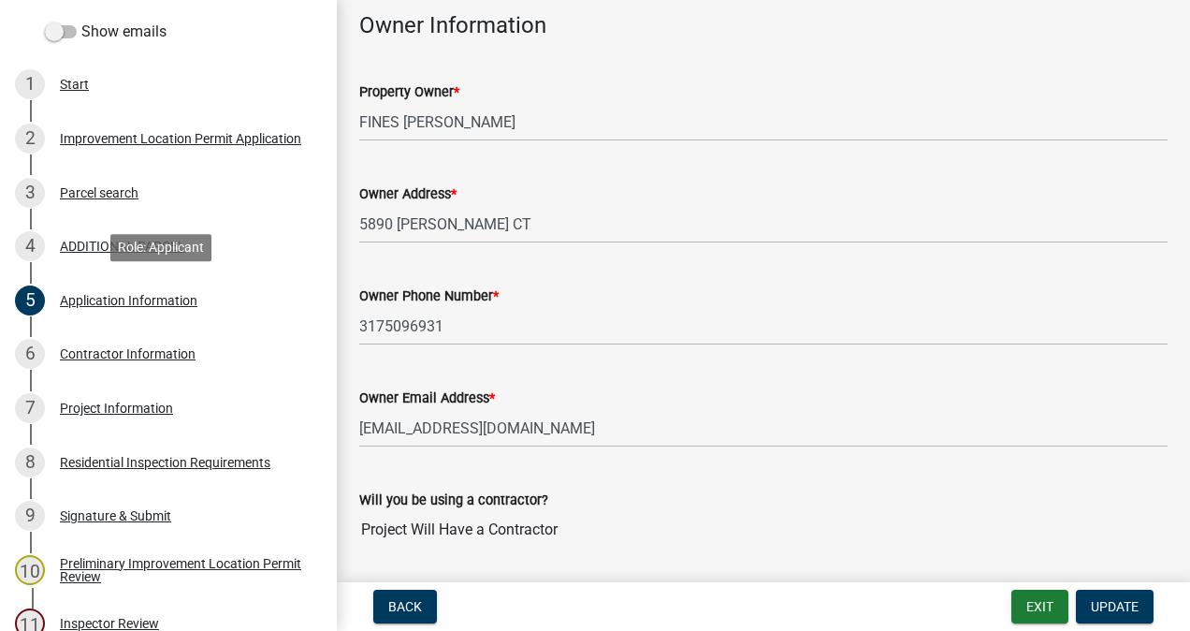
scroll to position [960, 0]
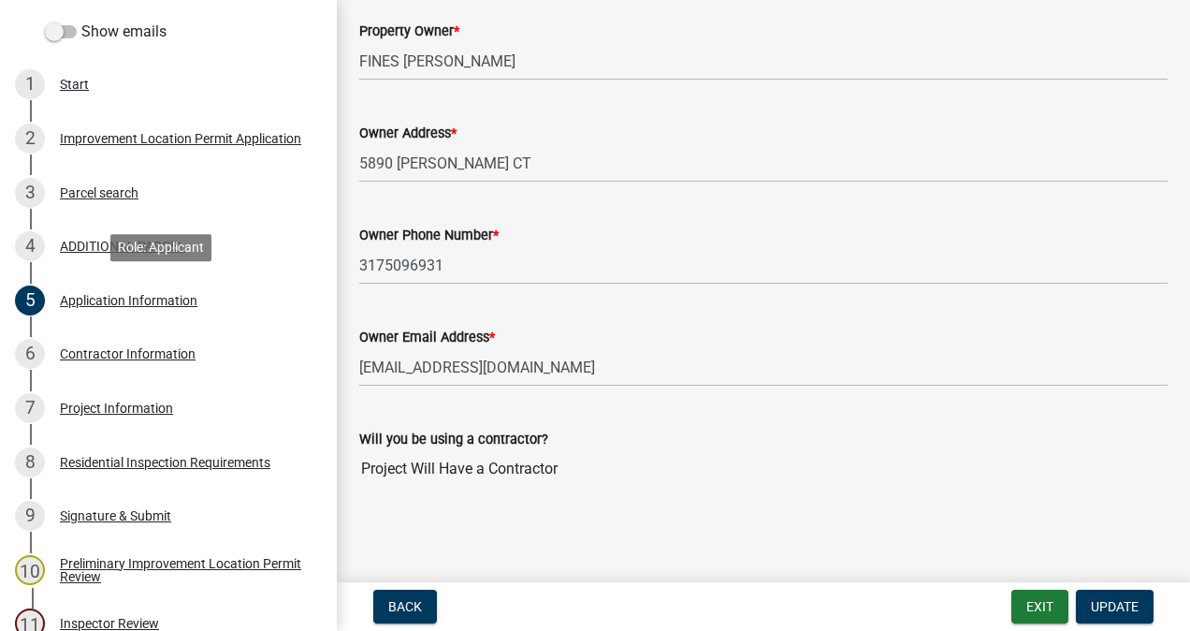
click at [133, 358] on div "Contractor Information" at bounding box center [128, 353] width 136 height 13
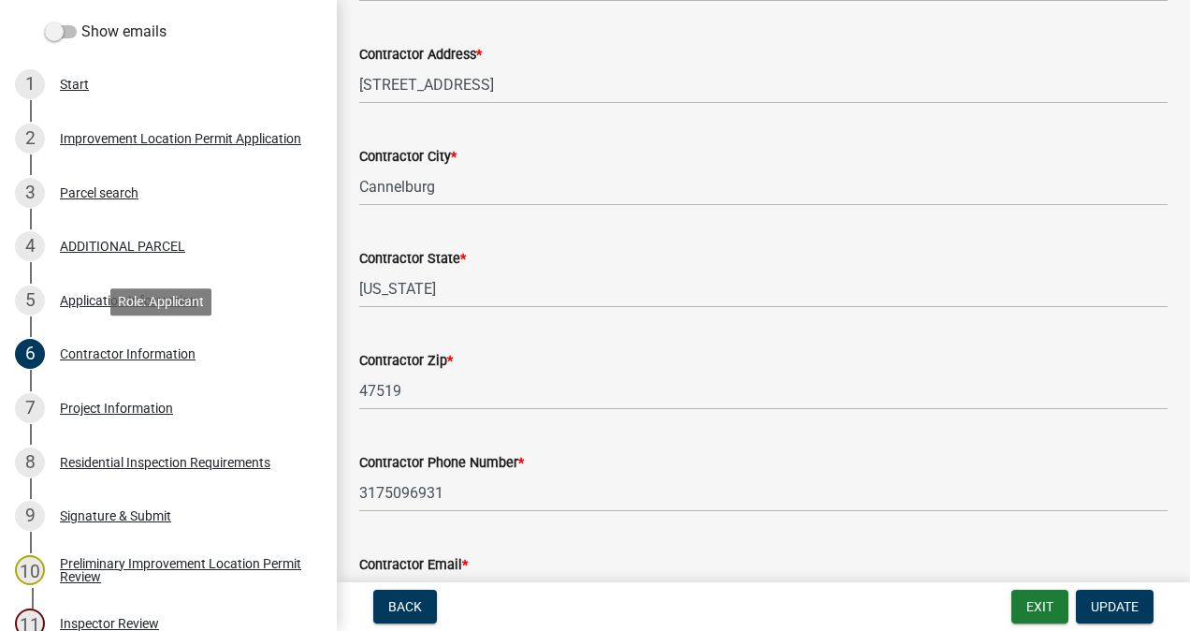
scroll to position [359, 0]
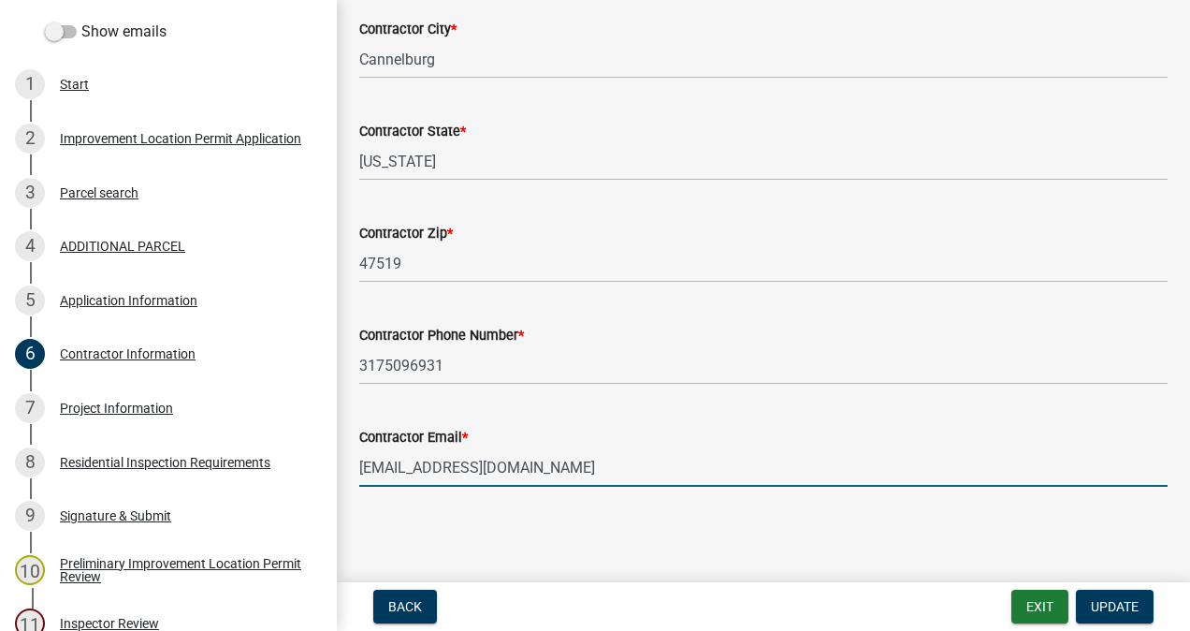
drag, startPoint x: 563, startPoint y: 468, endPoint x: 360, endPoint y: 474, distance: 203.2
click at [360, 474] on input "[EMAIL_ADDRESS][DOMAIN_NAME]" at bounding box center [763, 467] width 809 height 38
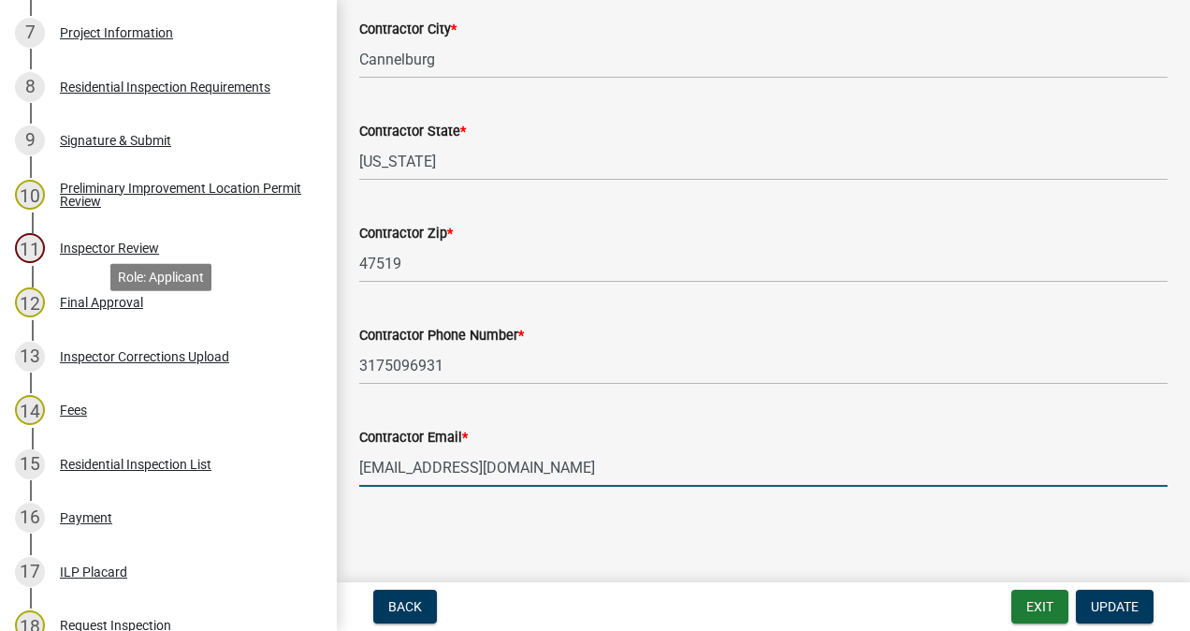
scroll to position [1037, 0]
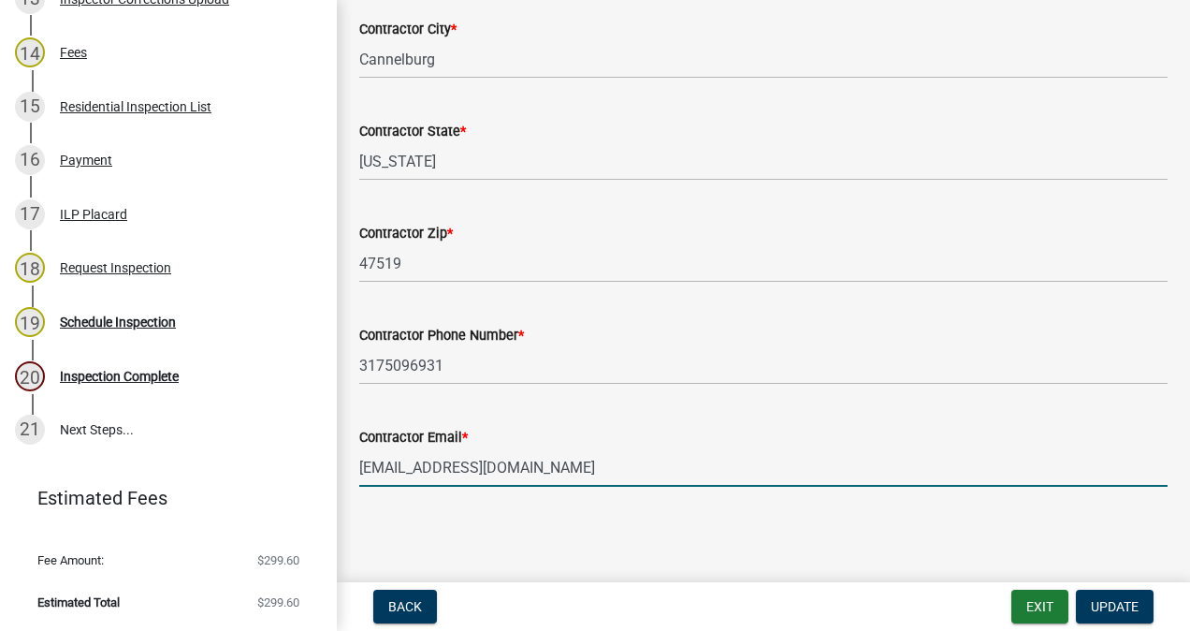
click at [125, 319] on div "Schedule Inspection" at bounding box center [118, 321] width 116 height 13
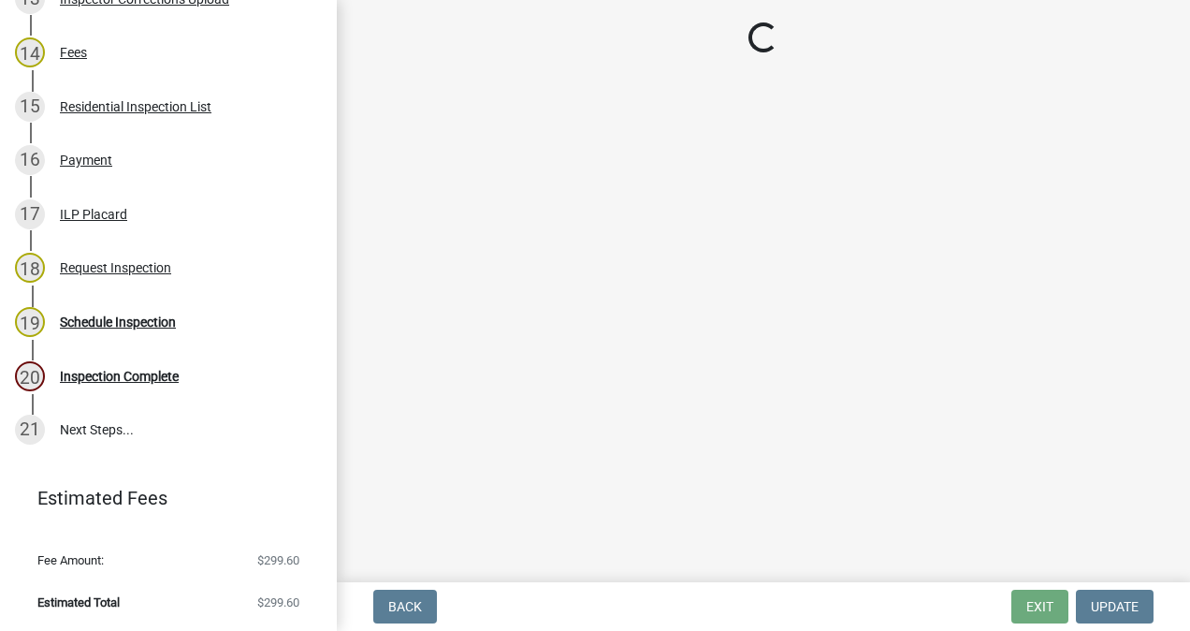
scroll to position [0, 0]
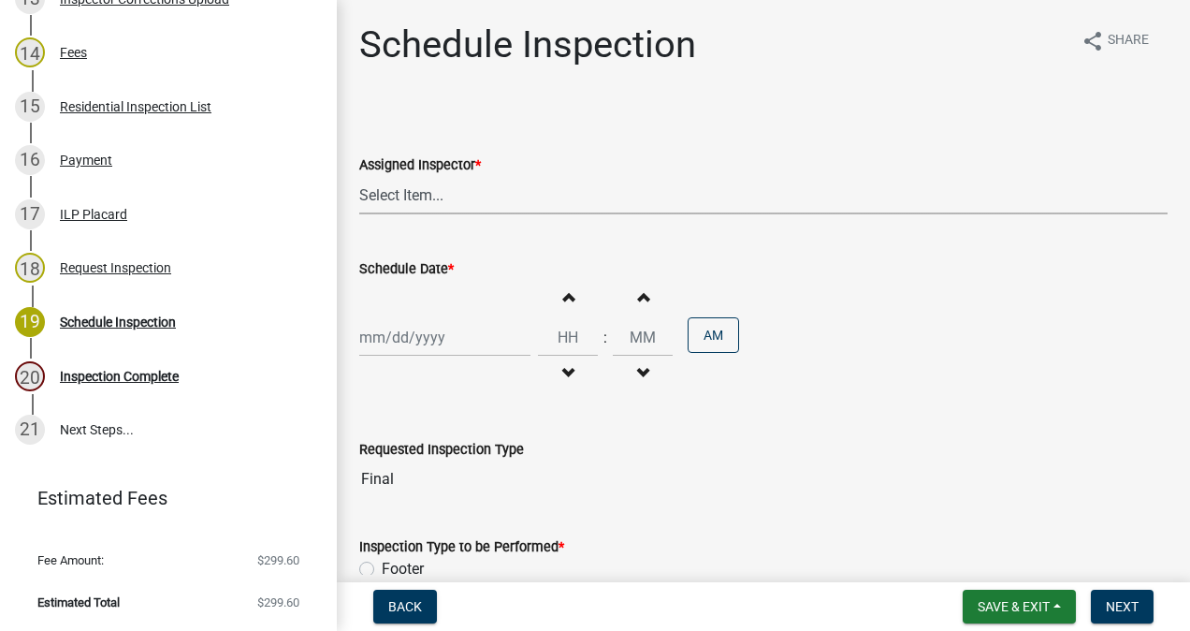
click at [421, 195] on select "Select Item... [PERSON_NAME] ([PERSON_NAME]) AndrewMason ([PERSON_NAME])" at bounding box center [763, 195] width 809 height 38
select select "47d75678-cf87-418f-879d-88d5340f2bcb"
click at [359, 176] on select "Select Item... [PERSON_NAME] ([PERSON_NAME]) AndrewMason ([PERSON_NAME])" at bounding box center [763, 195] width 809 height 38
click at [421, 331] on div at bounding box center [444, 337] width 171 height 38
select select "8"
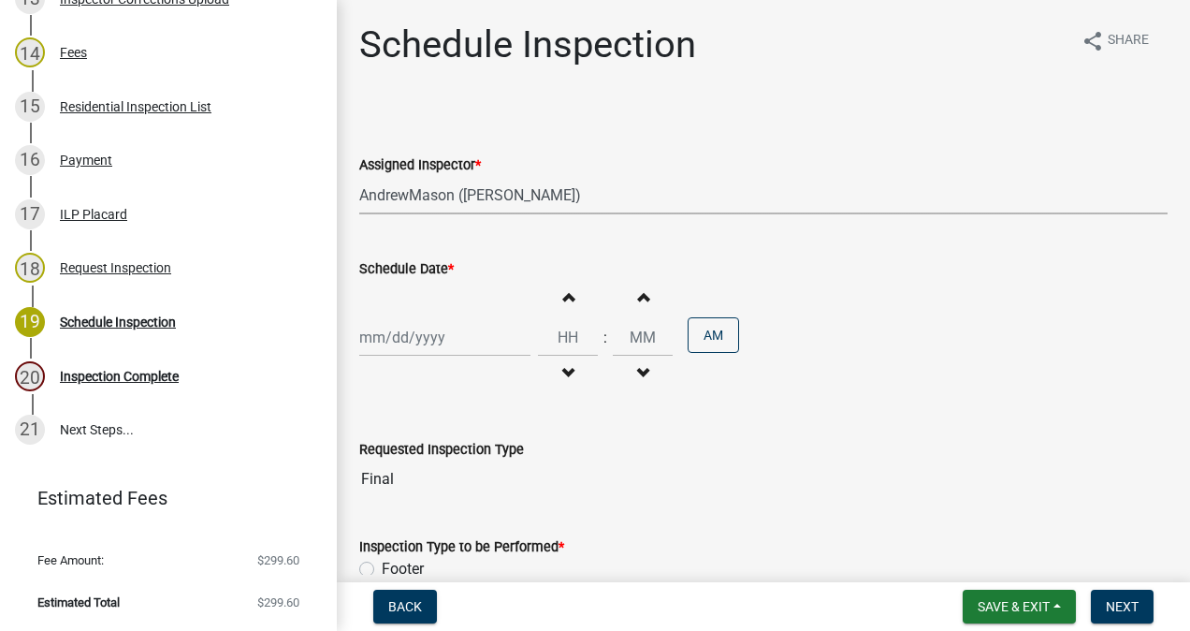
select select "2025"
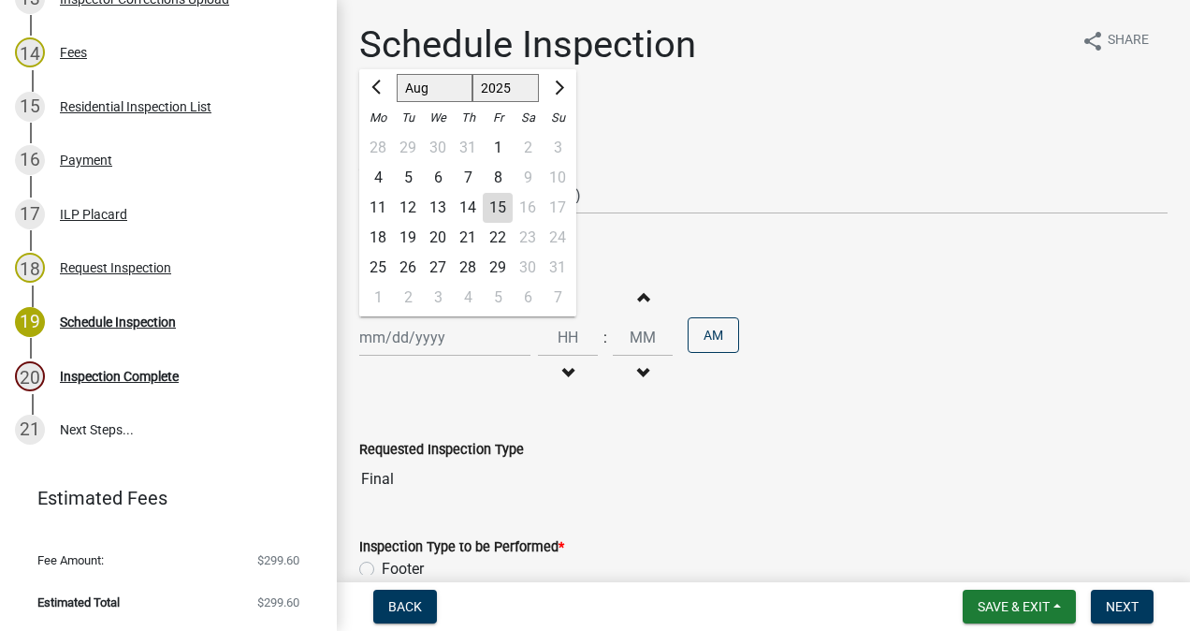
click at [496, 202] on div "15" at bounding box center [498, 208] width 30 height 30
type input "[DATE]"
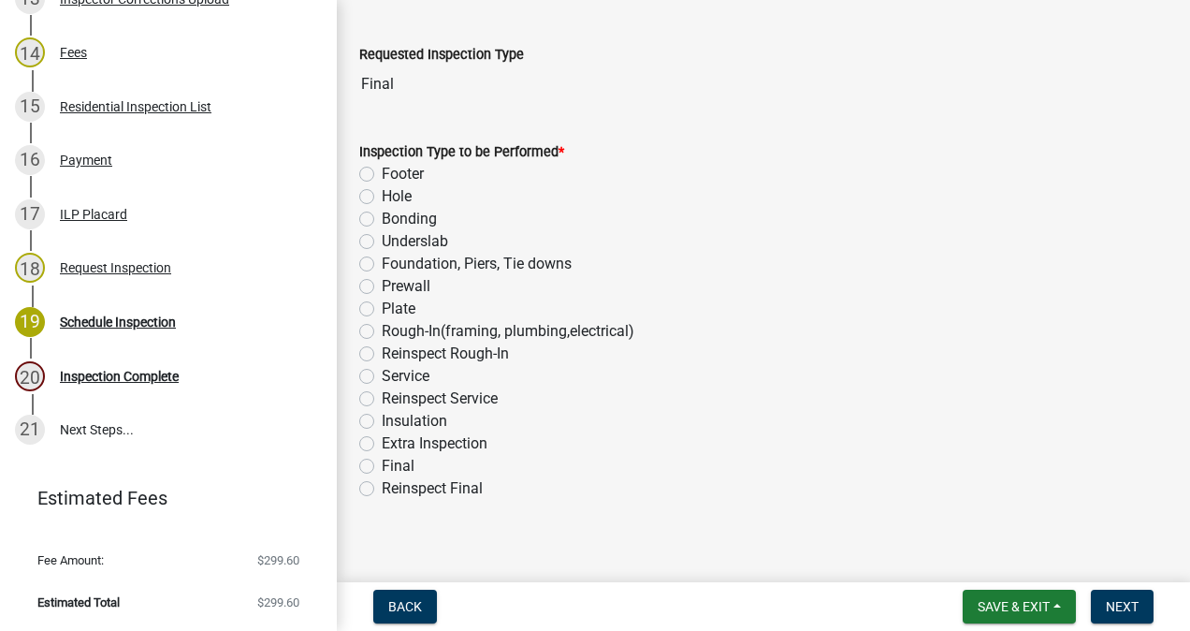
scroll to position [409, 0]
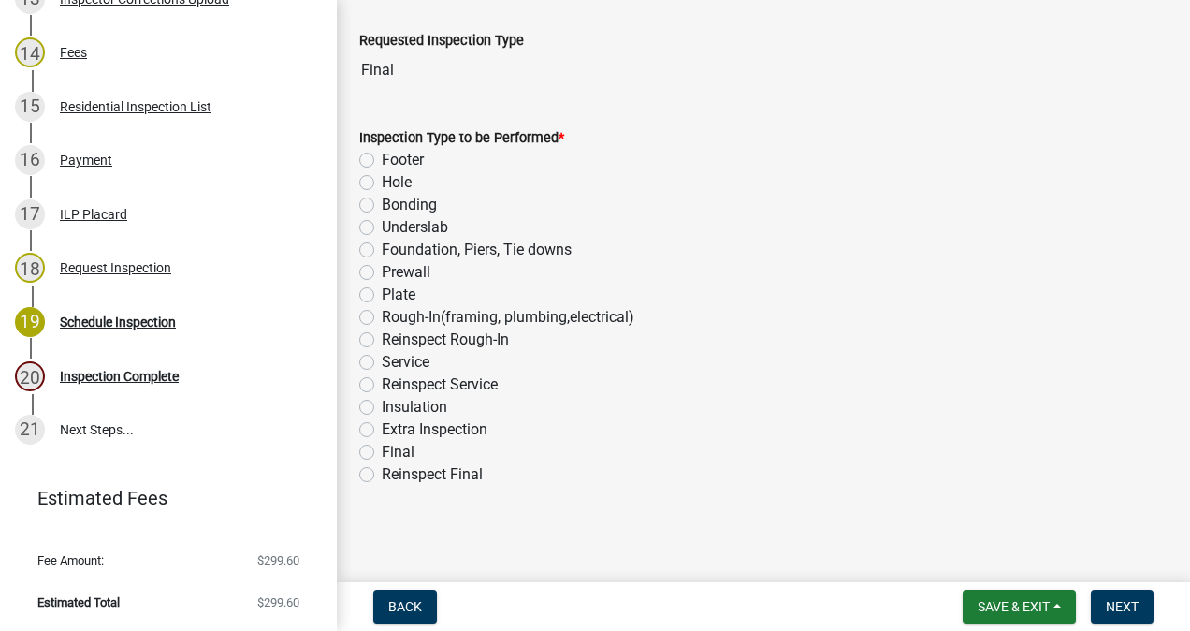
click at [382, 444] on label "Final" at bounding box center [398, 452] width 33 height 22
click at [382, 444] on input "Final" at bounding box center [388, 447] width 12 height 12
radio input "true"
click at [1119, 607] on span "Next" at bounding box center [1122, 606] width 33 height 15
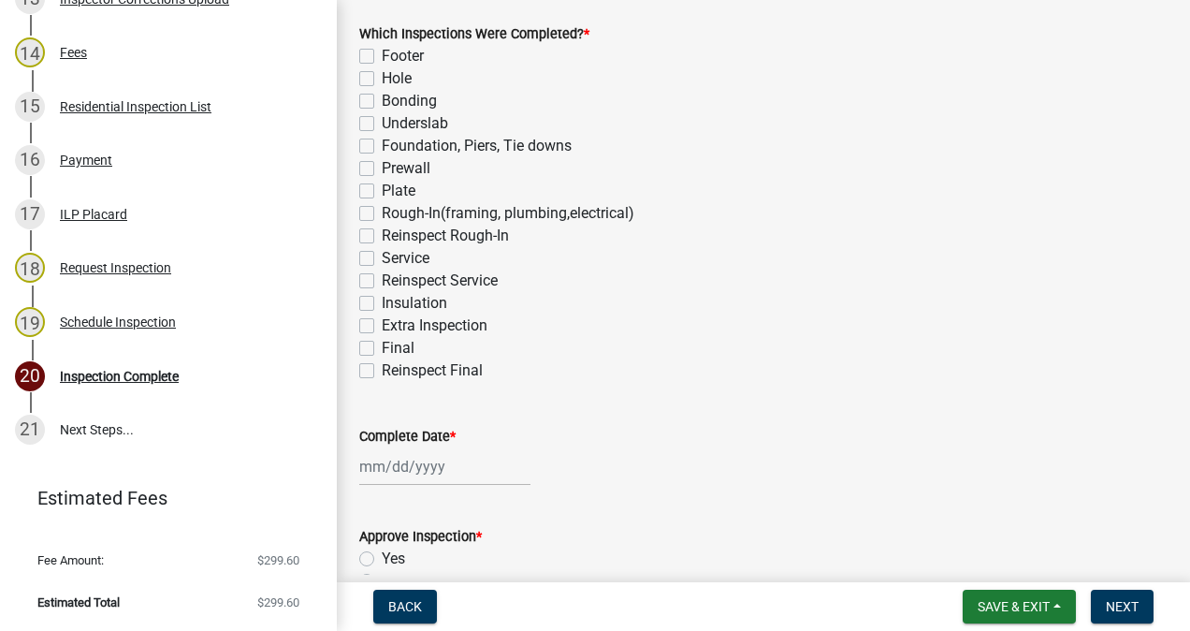
scroll to position [187, 0]
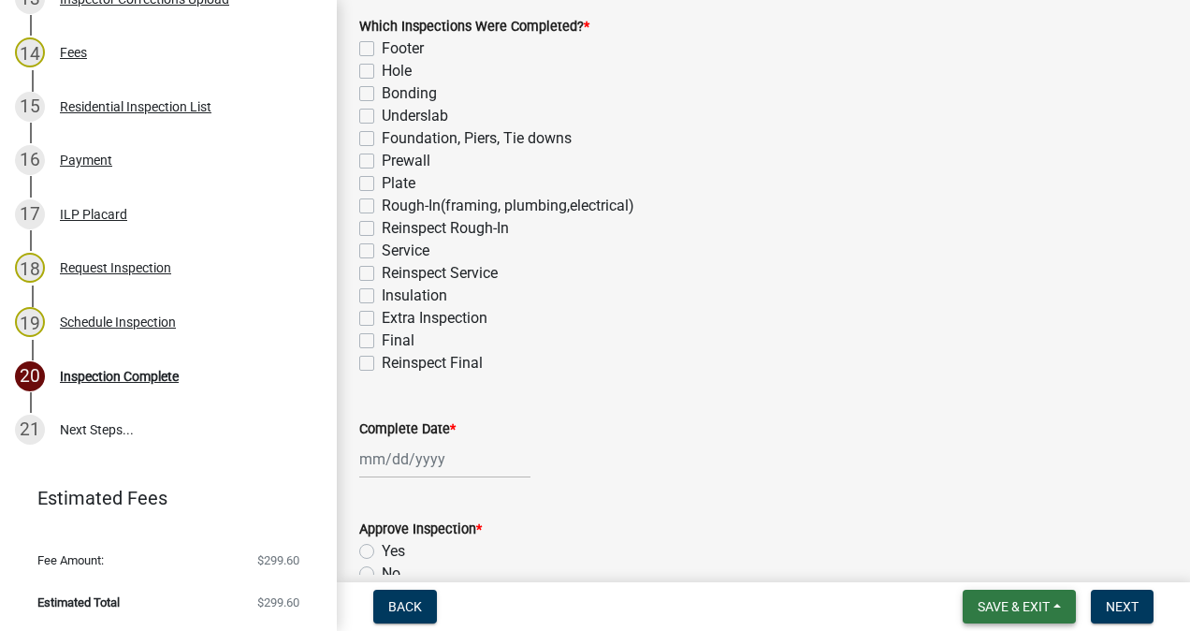
click at [1033, 605] on span "Save & Exit" at bounding box center [1014, 606] width 72 height 15
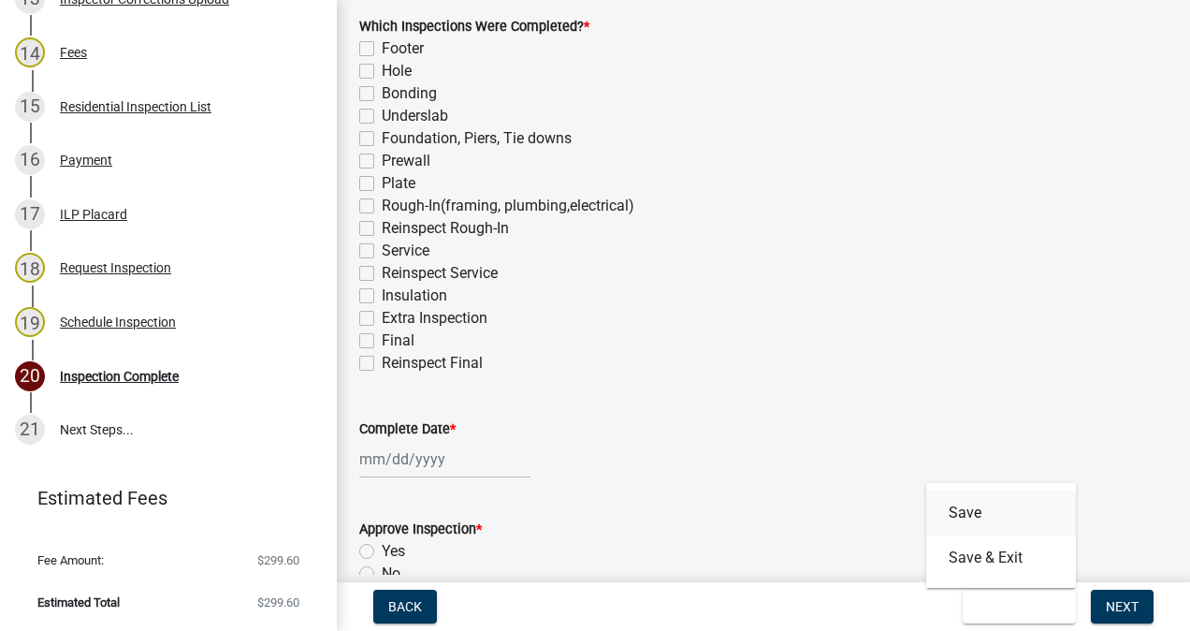
click at [983, 503] on button "Save" at bounding box center [1001, 512] width 150 height 45
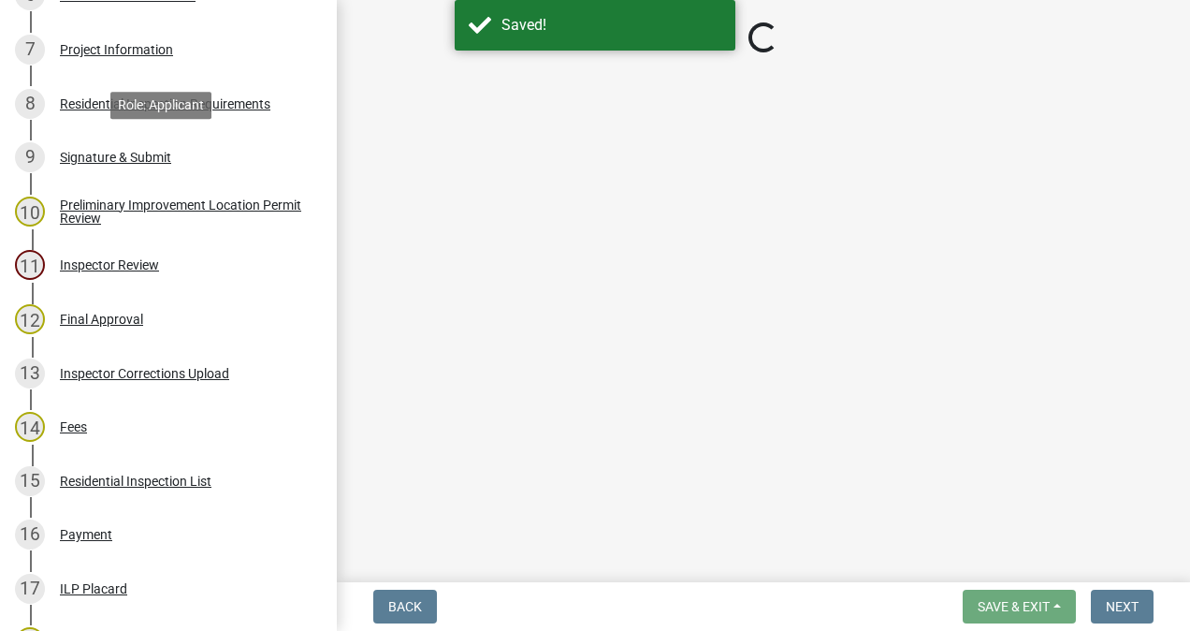
scroll to position [569, 0]
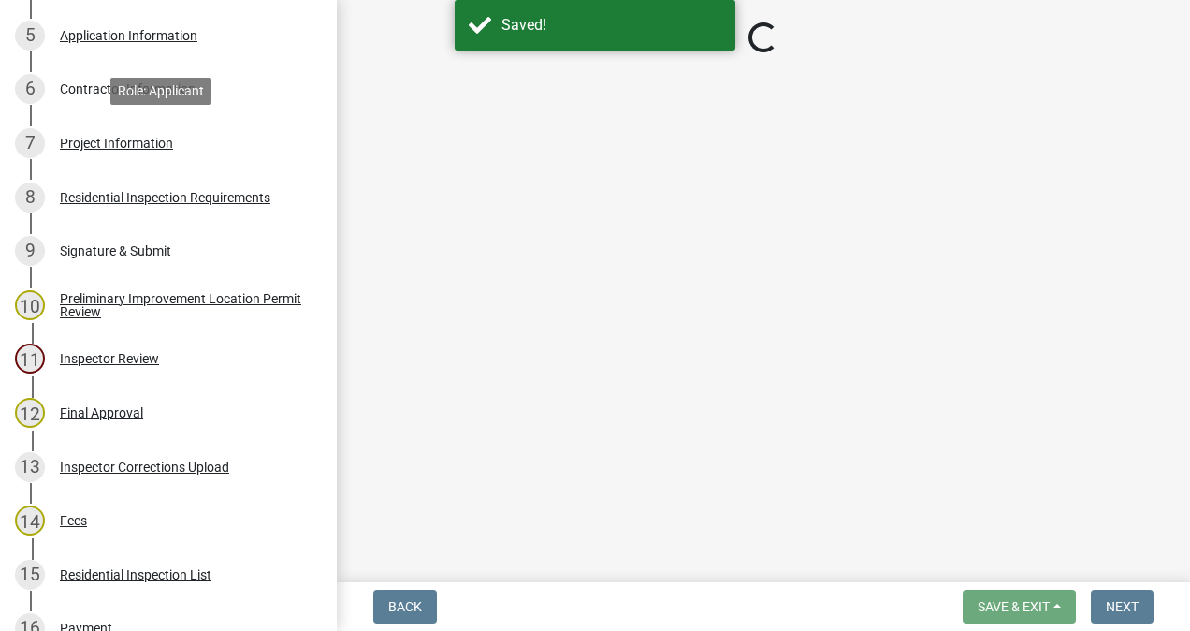
click at [112, 142] on div "Project Information" at bounding box center [116, 143] width 113 height 13
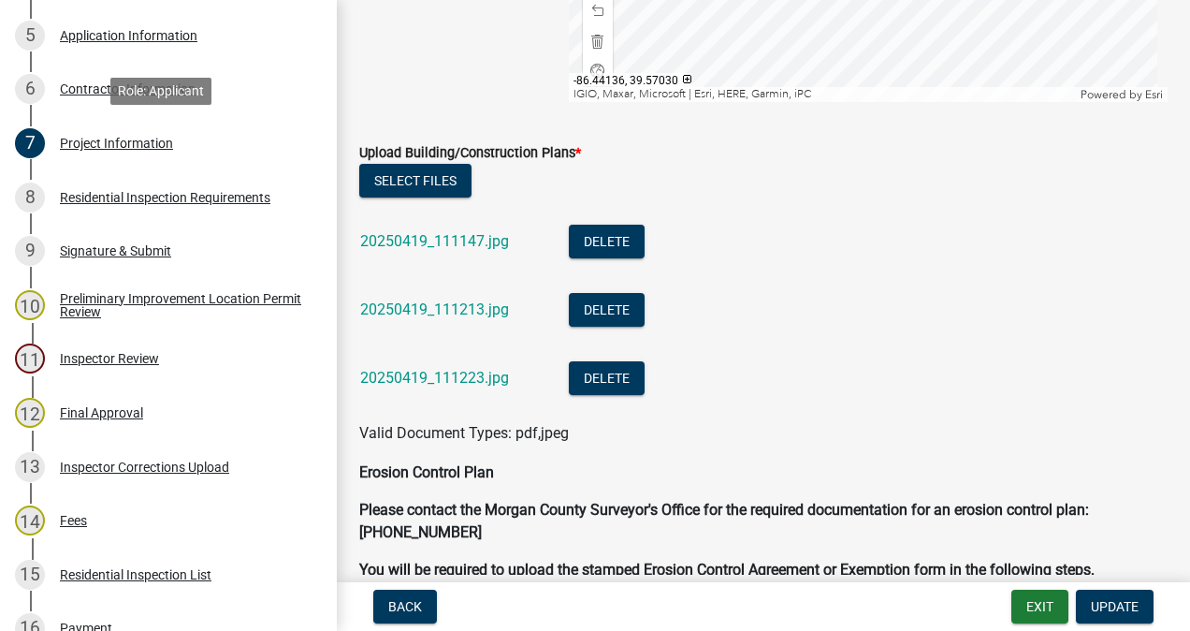
scroll to position [4309, 0]
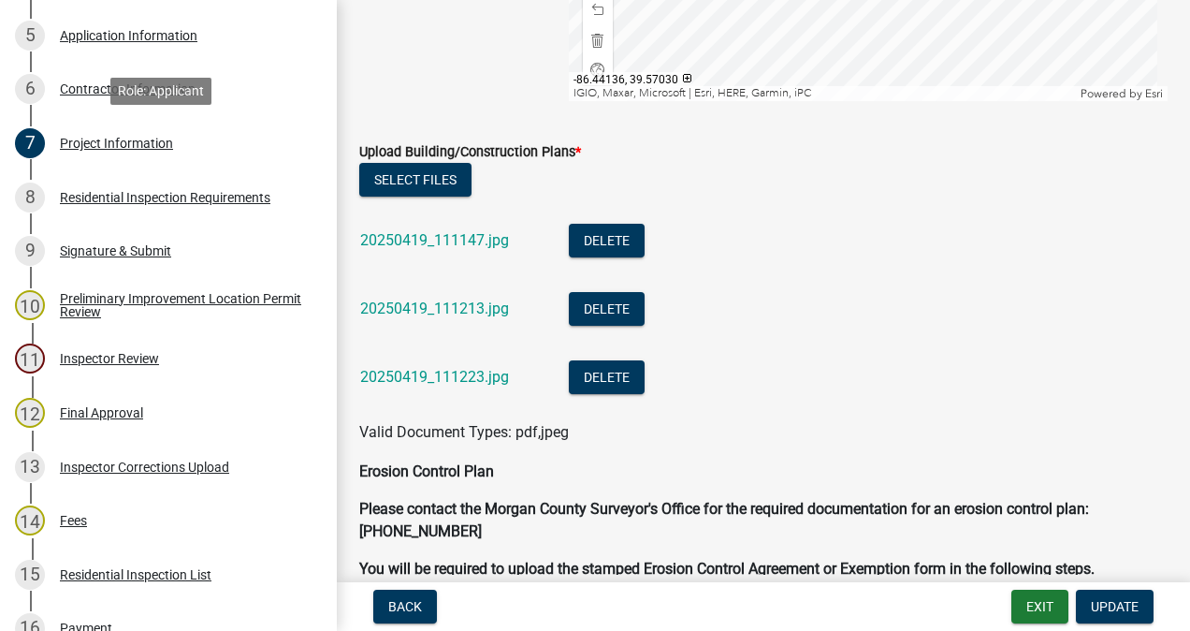
click at [472, 243] on link "20250419_111147.jpg" at bounding box center [434, 240] width 149 height 18
click at [468, 309] on link "20250419_111213.jpg" at bounding box center [434, 308] width 149 height 18
click at [461, 373] on link "20250419_111223.jpg" at bounding box center [434, 377] width 149 height 18
